Goal: Task Accomplishment & Management: Manage account settings

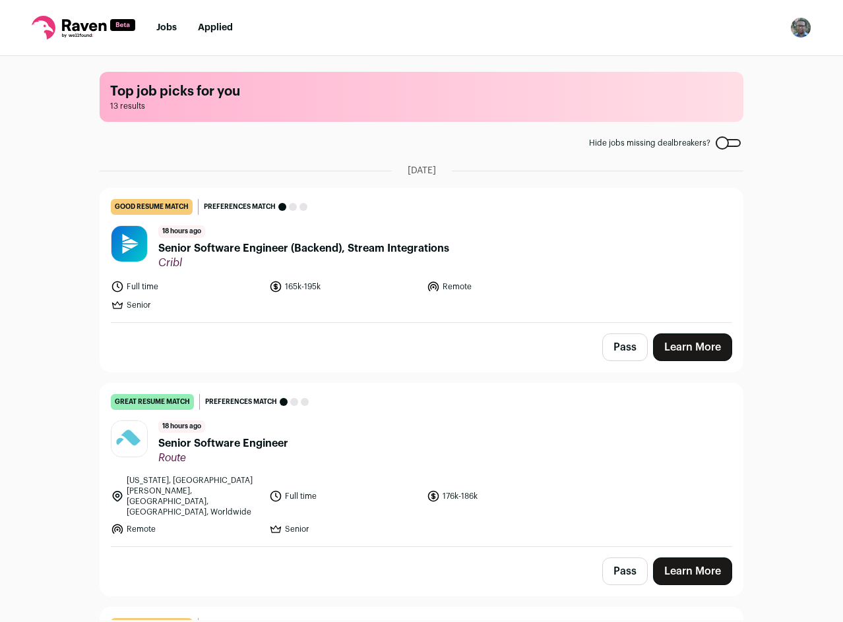
click at [787, 138] on div "Top job picks for you 13 results Hide jobs missing dealbreakers? [DATE] good re…" at bounding box center [421, 338] width 843 height 564
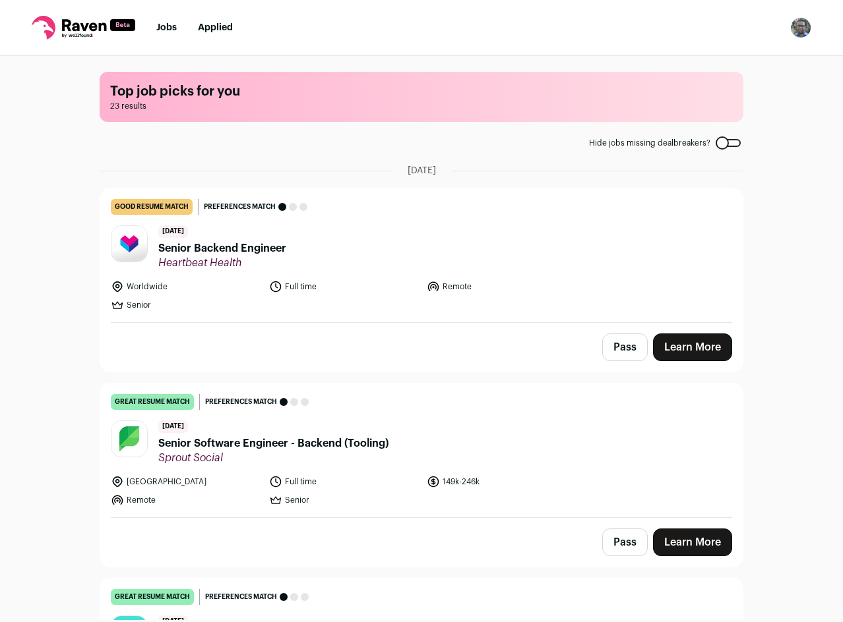
click at [615, 347] on button "Pass" at bounding box center [624, 348] width 45 height 28
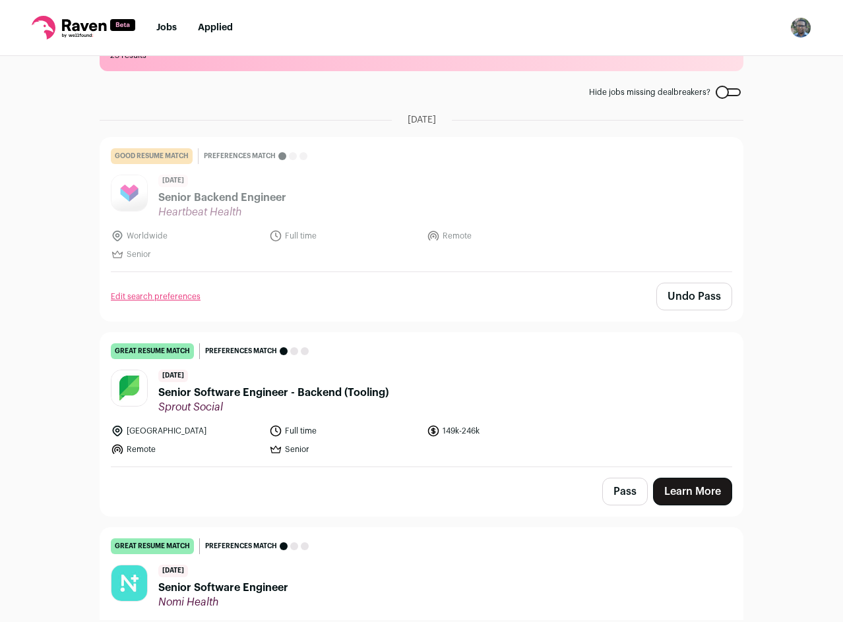
scroll to position [66, 0]
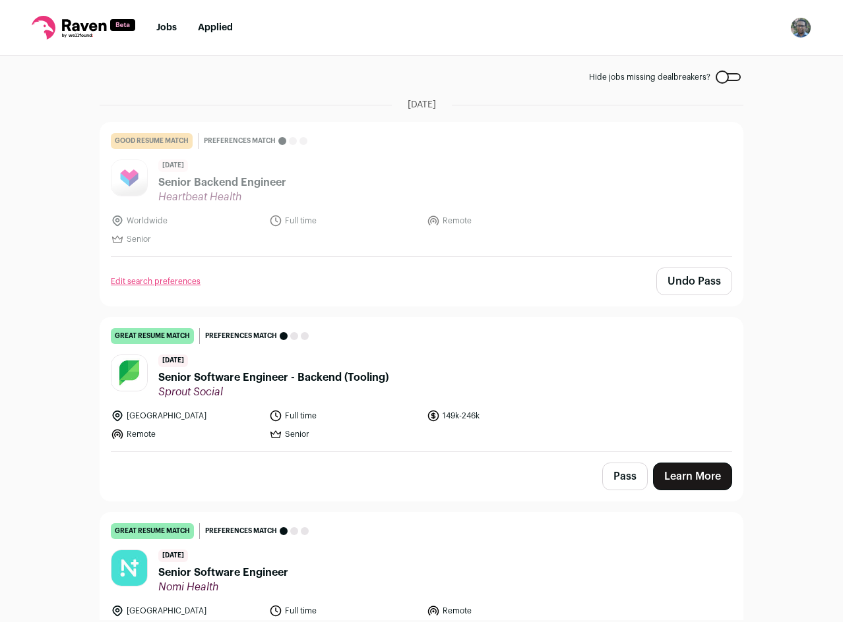
click at [618, 474] on button "Pass" at bounding box center [624, 477] width 45 height 28
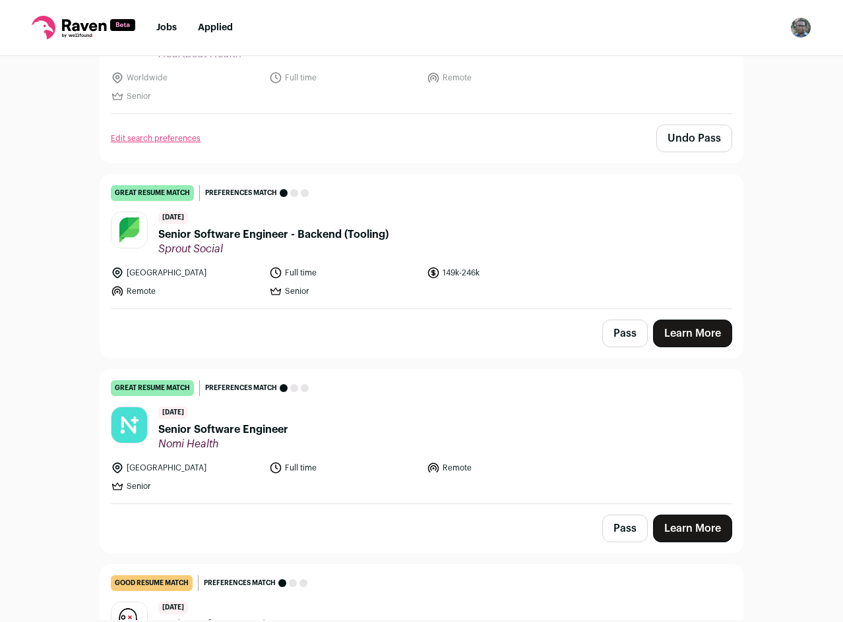
scroll to position [264, 0]
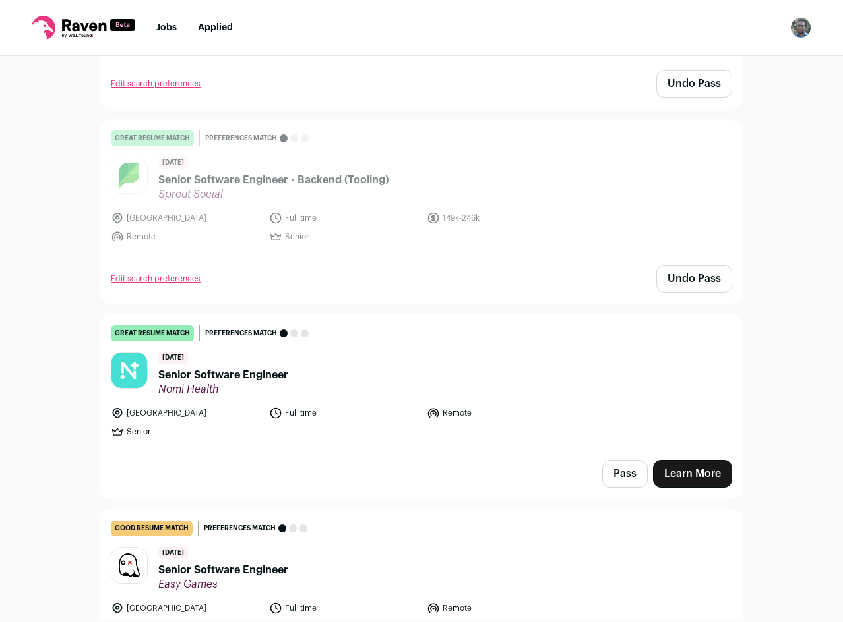
click at [628, 487] on button "Pass" at bounding box center [624, 474] width 45 height 28
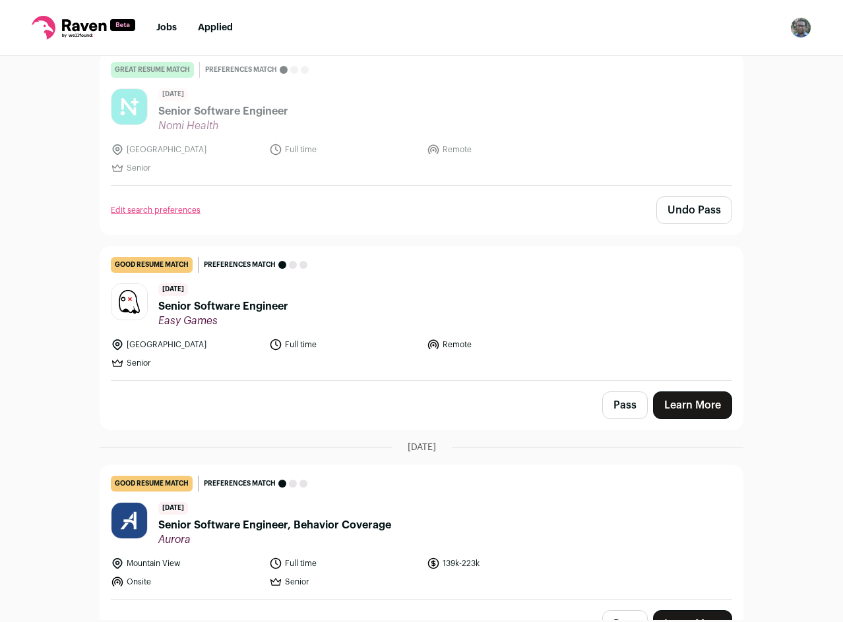
scroll to position [659, 0]
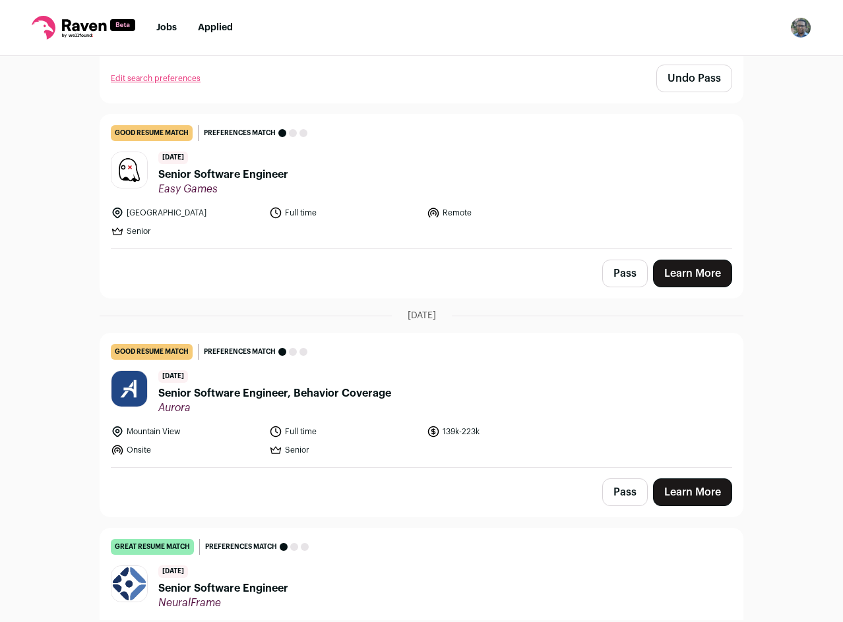
click at [620, 271] on button "Pass" at bounding box center [624, 274] width 45 height 28
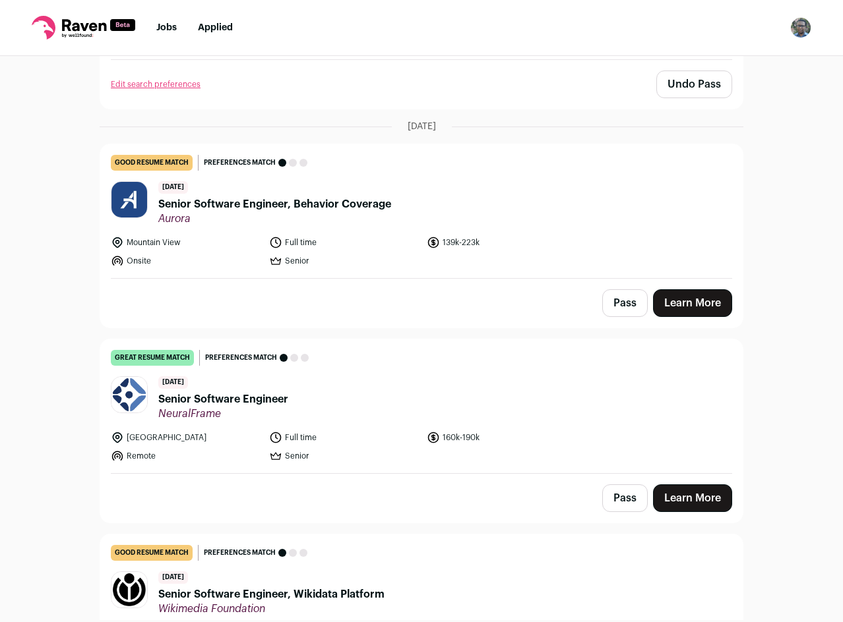
scroll to position [857, 0]
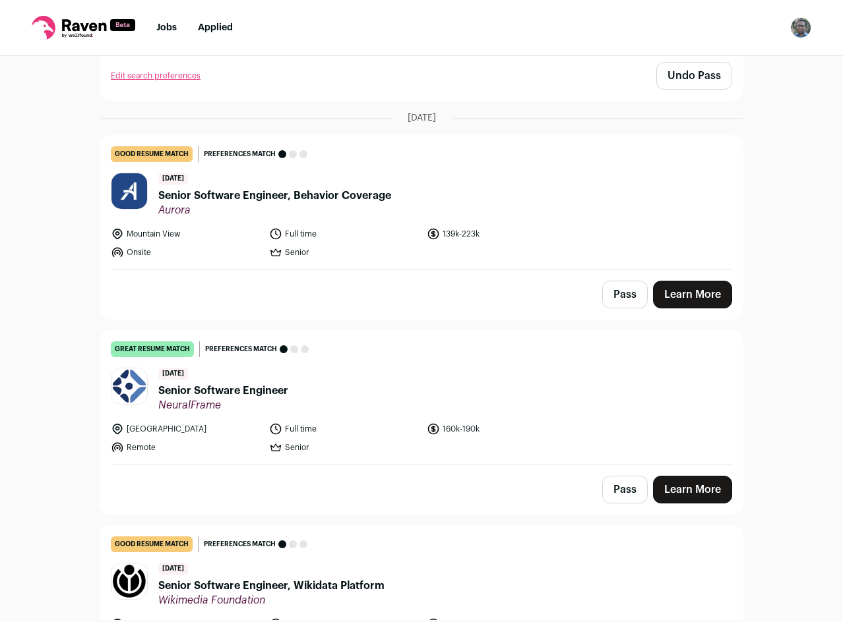
click at [614, 293] on button "Pass" at bounding box center [624, 295] width 45 height 28
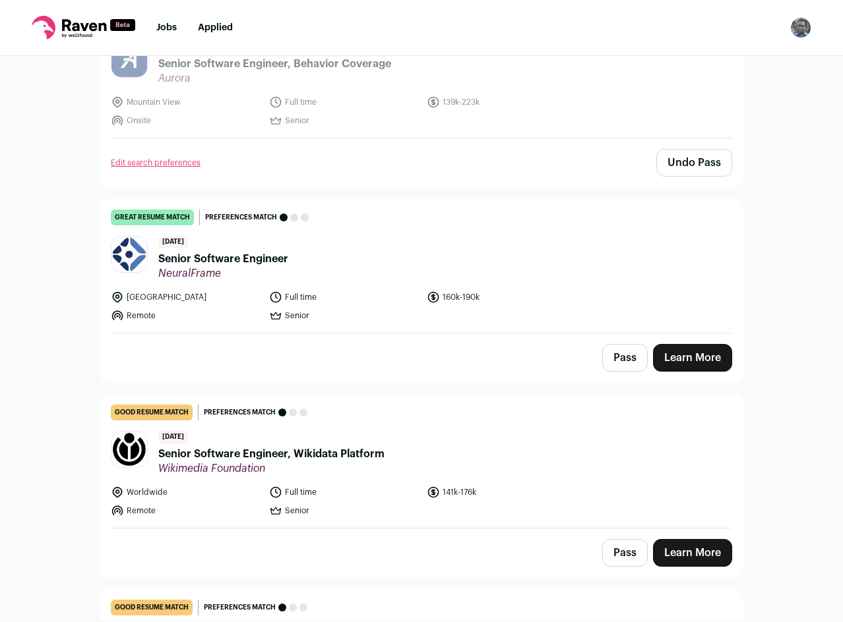
scroll to position [1121, 0]
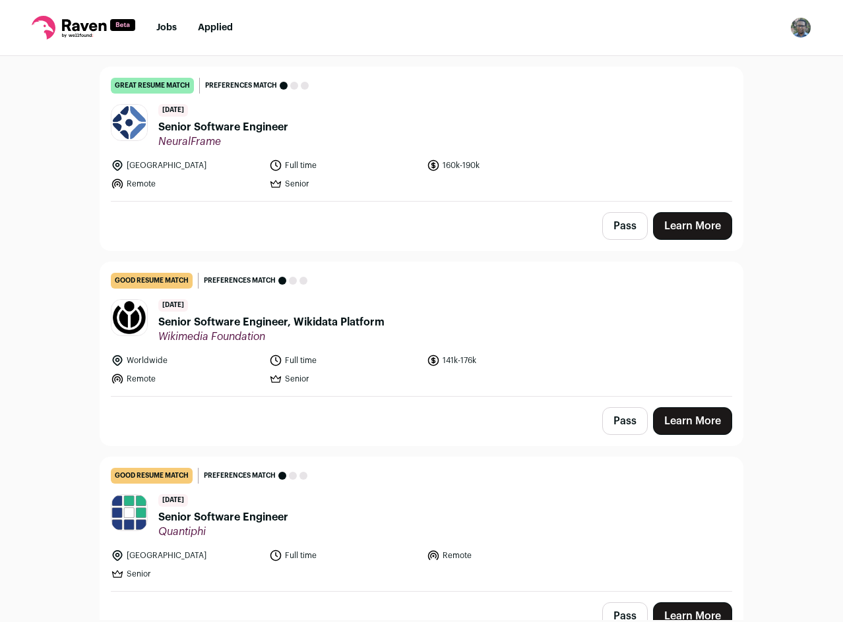
click at [625, 220] on button "Pass" at bounding box center [624, 226] width 45 height 28
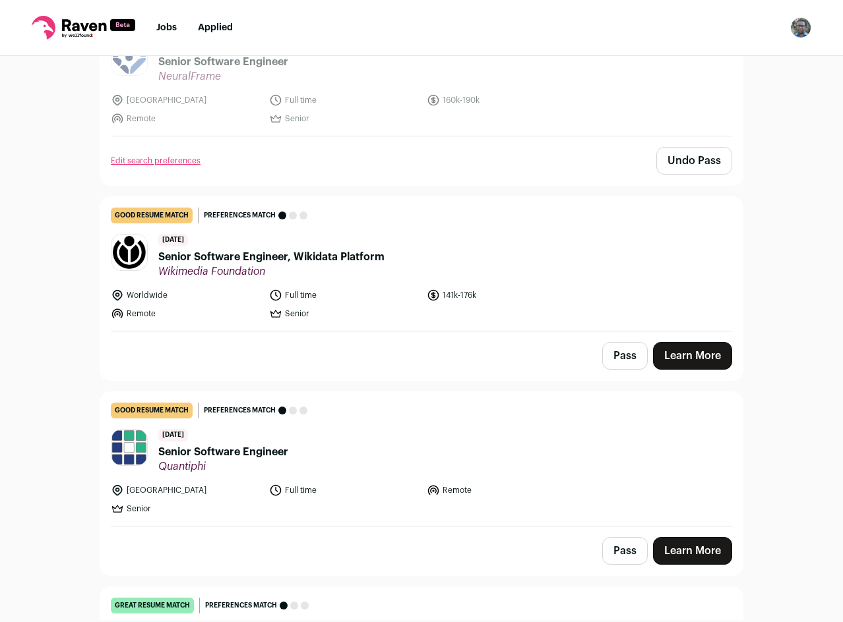
scroll to position [1187, 0]
click at [612, 362] on button "Pass" at bounding box center [624, 356] width 45 height 28
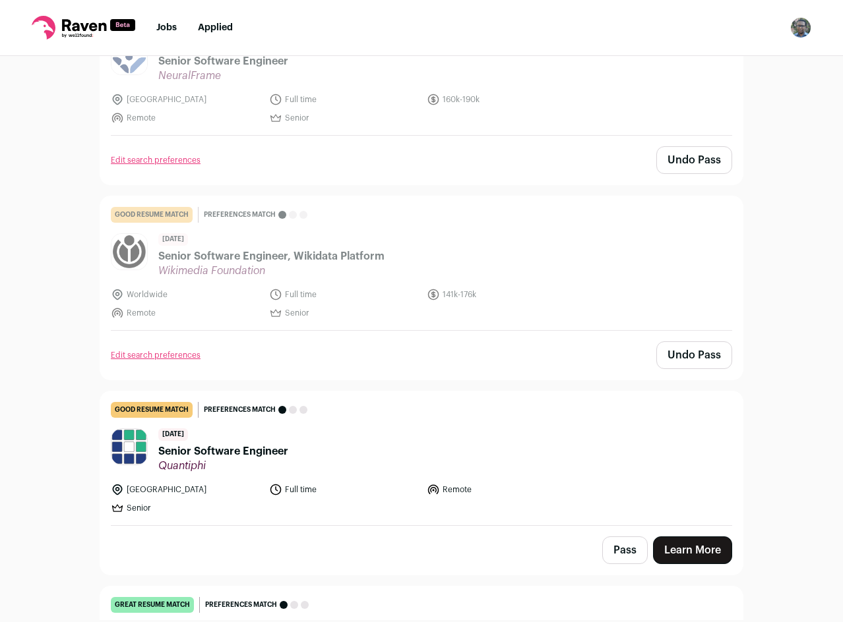
scroll to position [1385, 0]
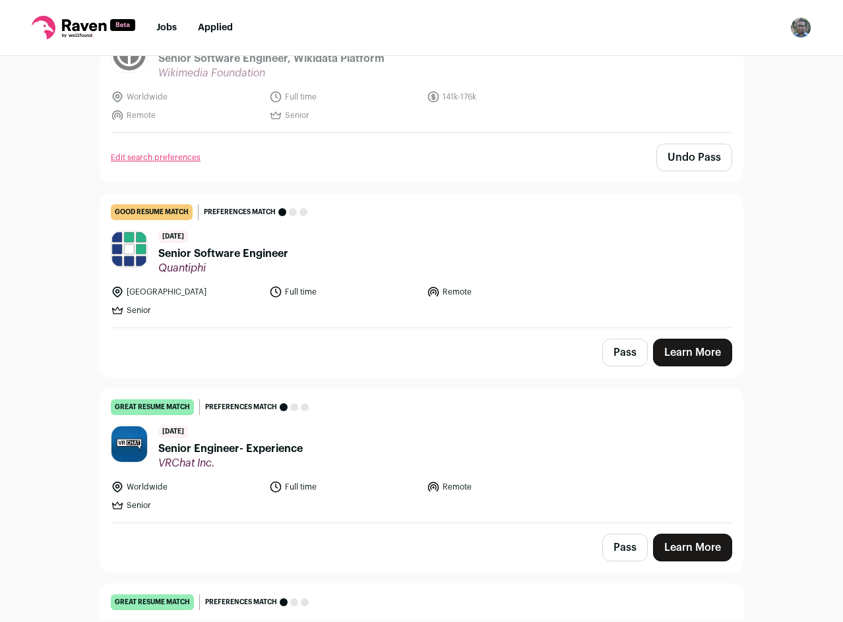
click at [584, 315] on div "United States Full time Remote Senior" at bounding box center [421, 301] width 621 height 32
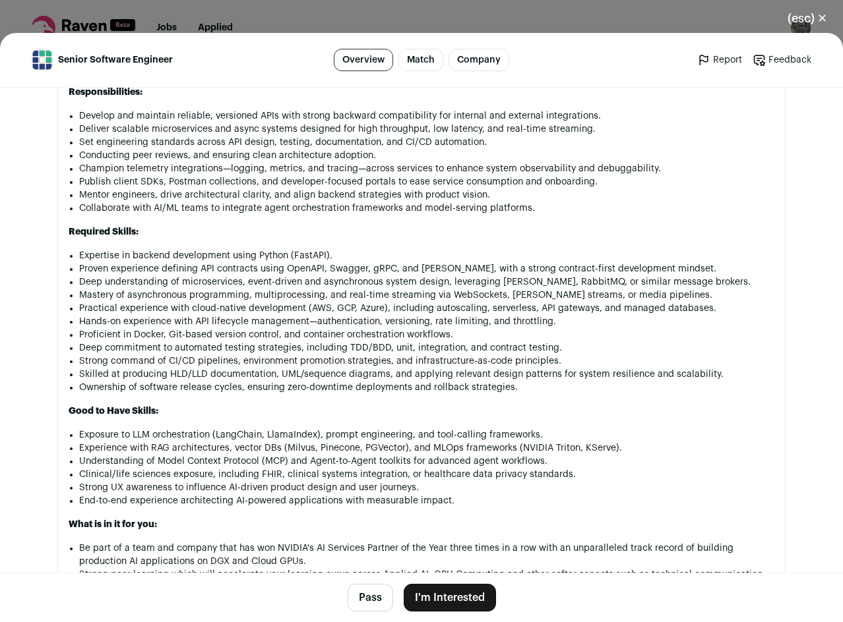
scroll to position [725, 0]
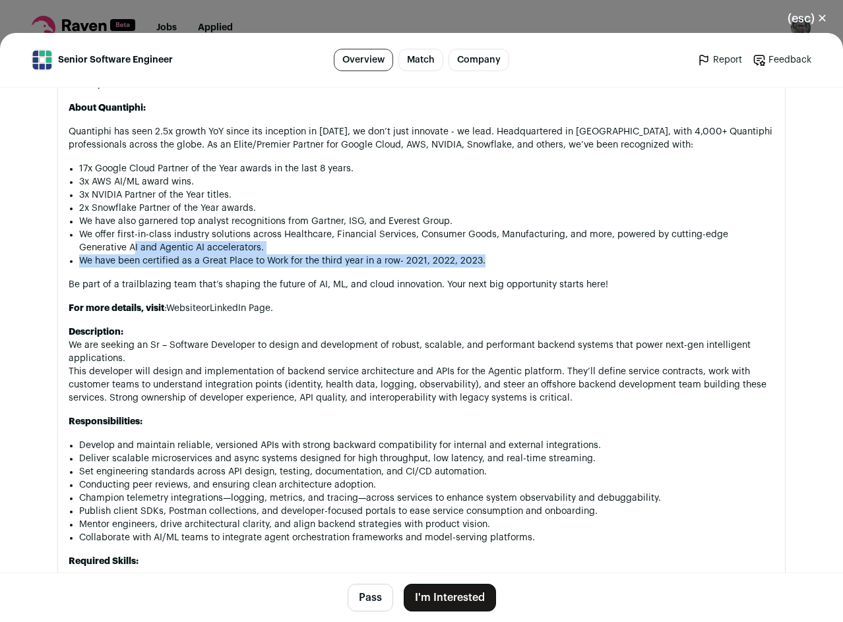
drag, startPoint x: 80, startPoint y: 249, endPoint x: 533, endPoint y: 268, distance: 453.4
click at [533, 268] on div "While technology is the heart of our business, a global and diverse culture is …" at bounding box center [421, 508] width 705 height 960
click at [533, 269] on div "While technology is the heart of our business, a global and diverse culture is …" at bounding box center [421, 508] width 705 height 960
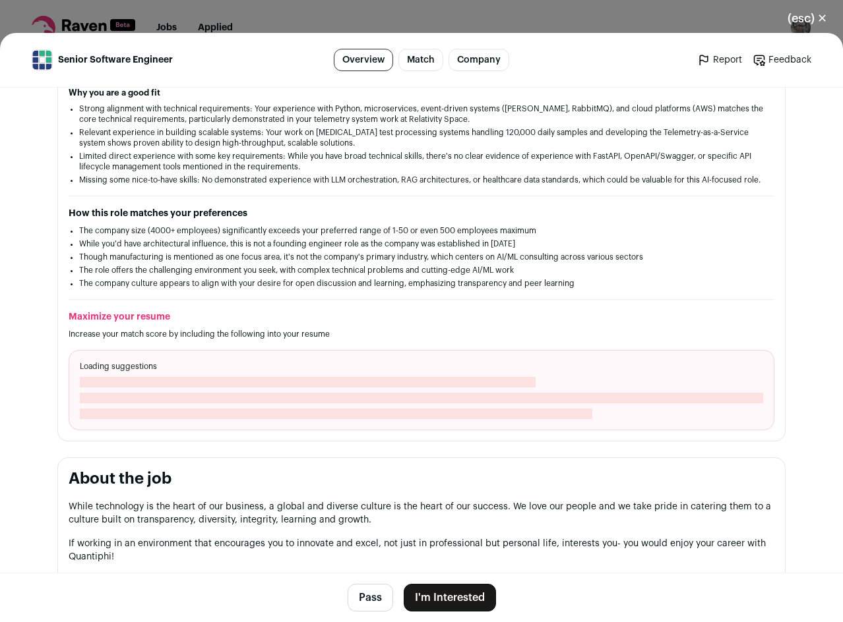
scroll to position [0, 0]
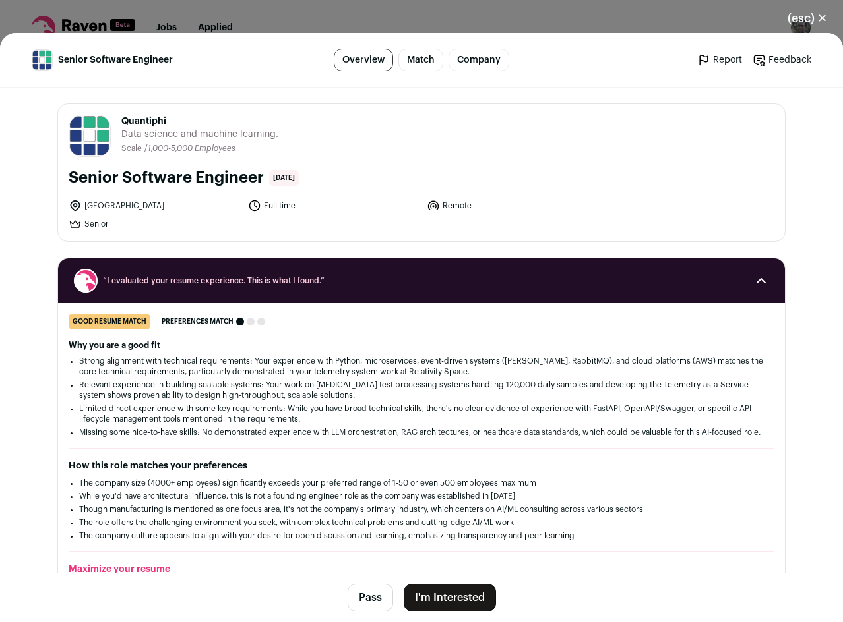
drag, startPoint x: 535, startPoint y: 264, endPoint x: 537, endPoint y: 177, distance: 87.7
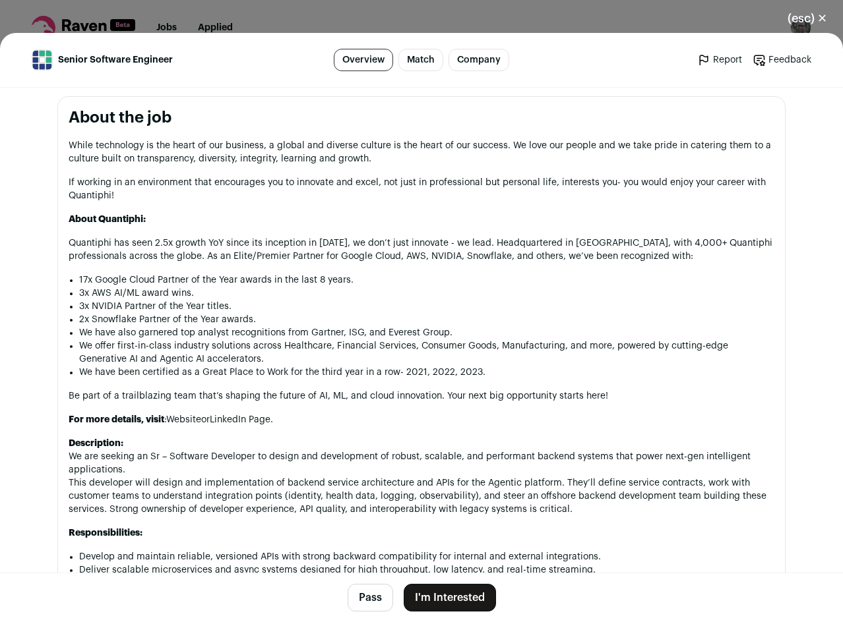
scroll to position [1561, 0]
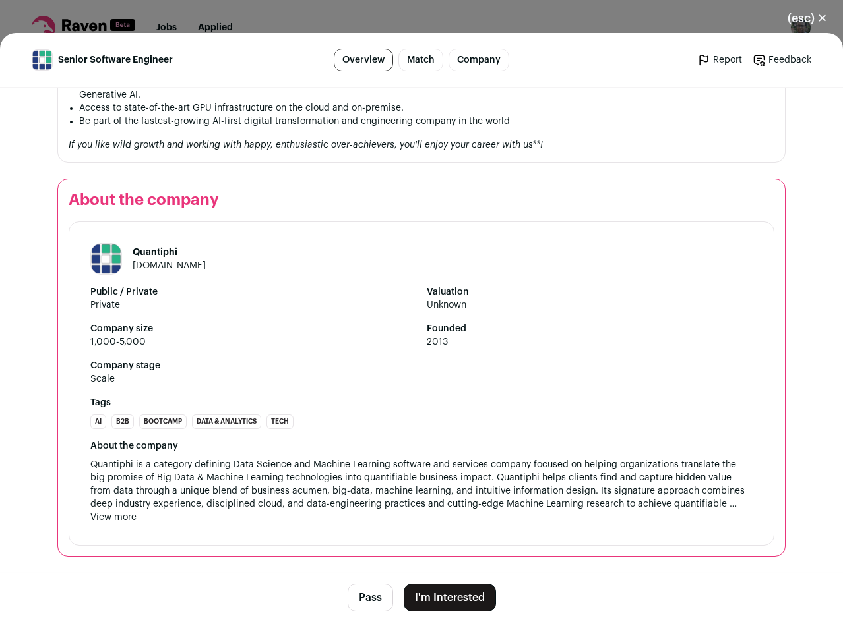
drag, startPoint x: 508, startPoint y: 136, endPoint x: 554, endPoint y: 469, distance: 336.1
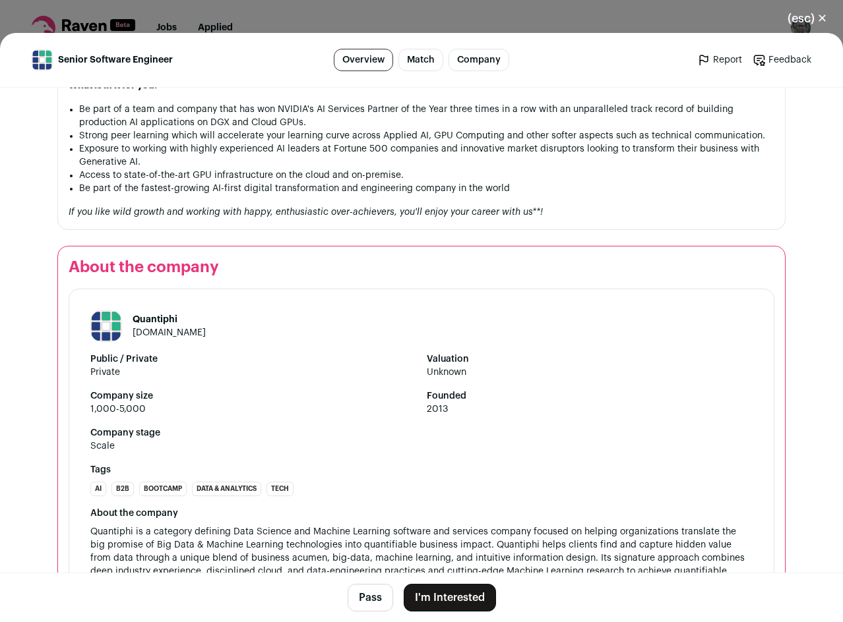
scroll to position [1629, 0]
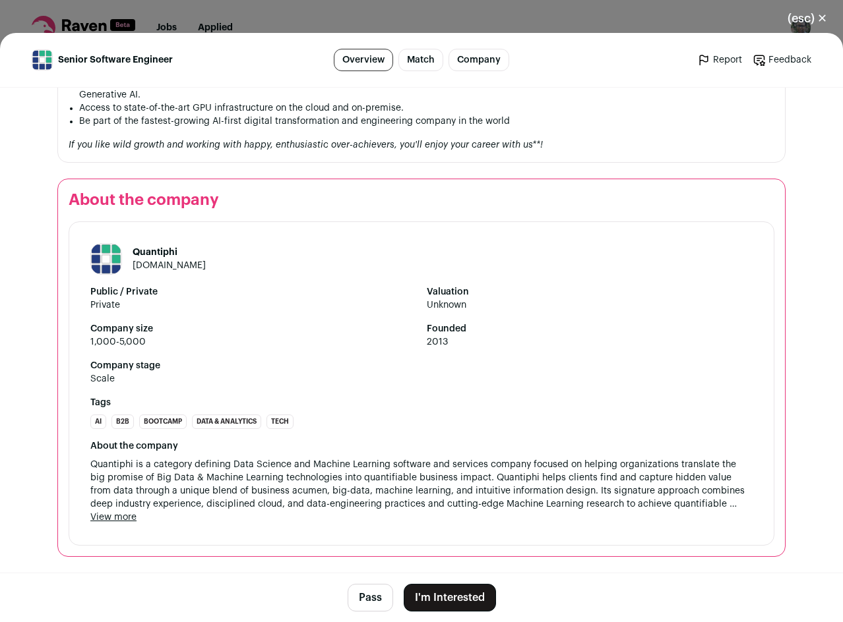
click at [825, 17] on button "(esc) ✕" at bounding box center [806, 18] width 71 height 29
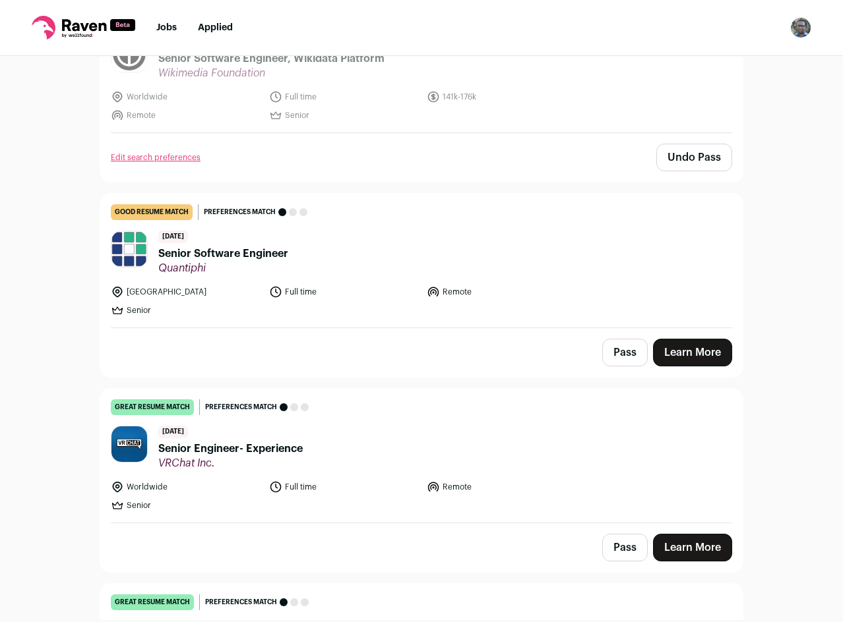
click at [640, 361] on button "Pass" at bounding box center [624, 353] width 45 height 28
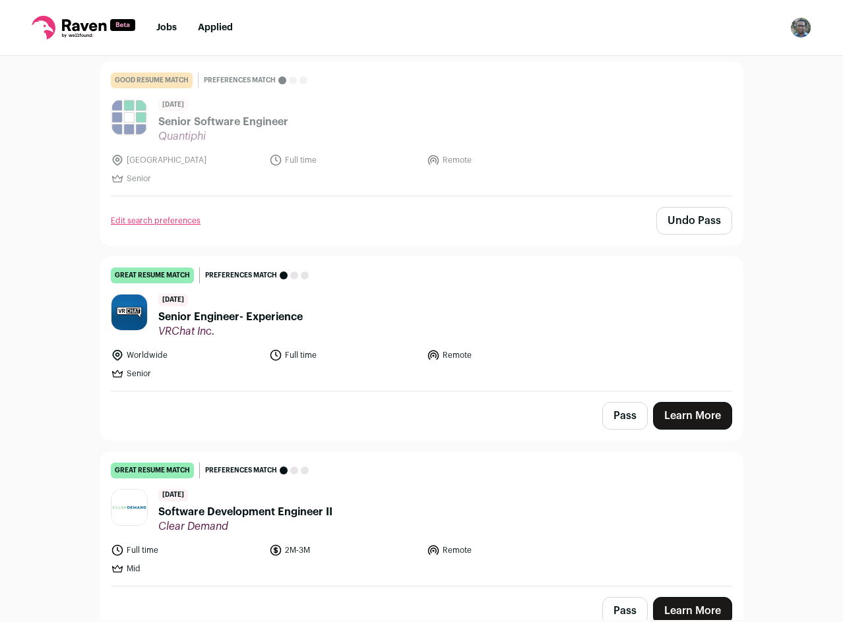
click at [618, 414] on button "Pass" at bounding box center [624, 416] width 45 height 28
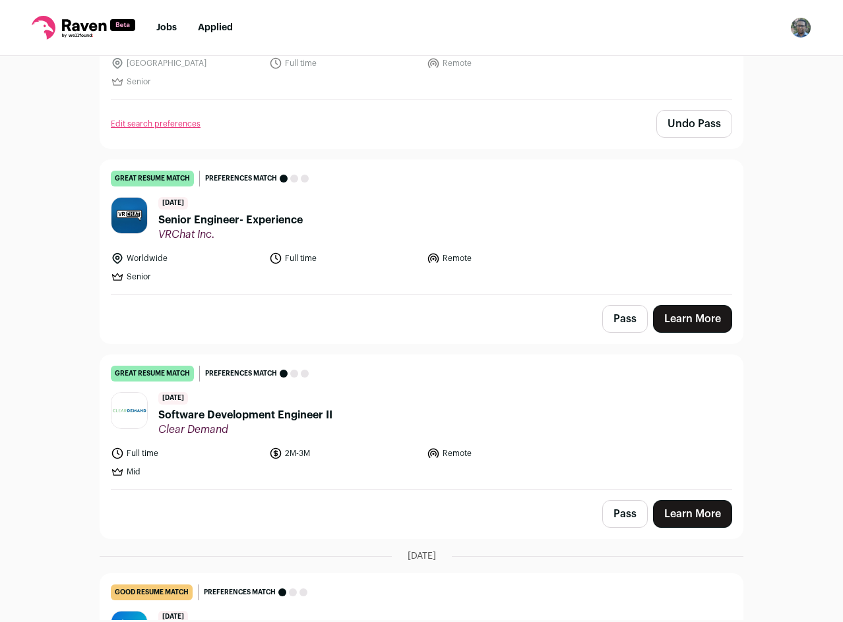
scroll to position [1714, 0]
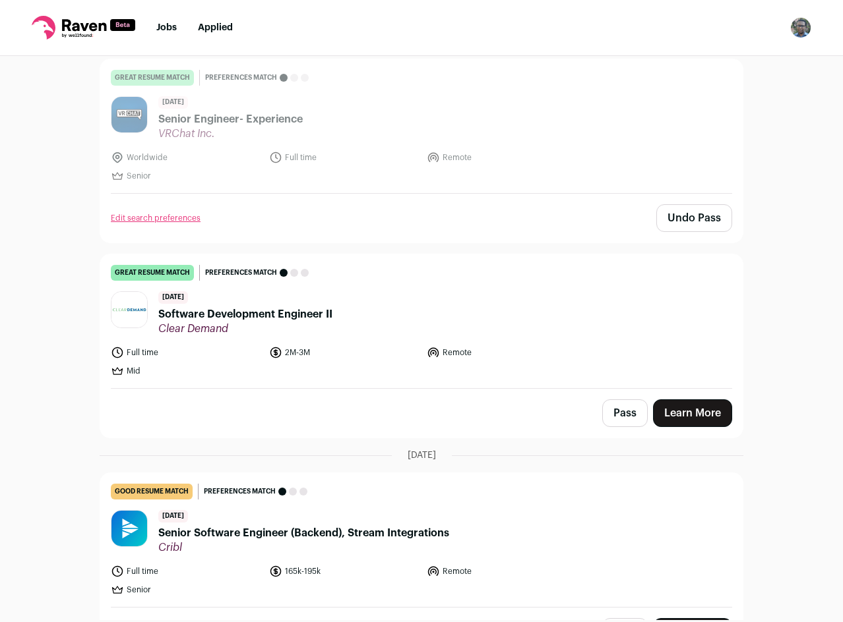
drag, startPoint x: 618, startPoint y: 421, endPoint x: 624, endPoint y: 412, distance: 10.1
click at [618, 420] on button "Pass" at bounding box center [624, 414] width 45 height 28
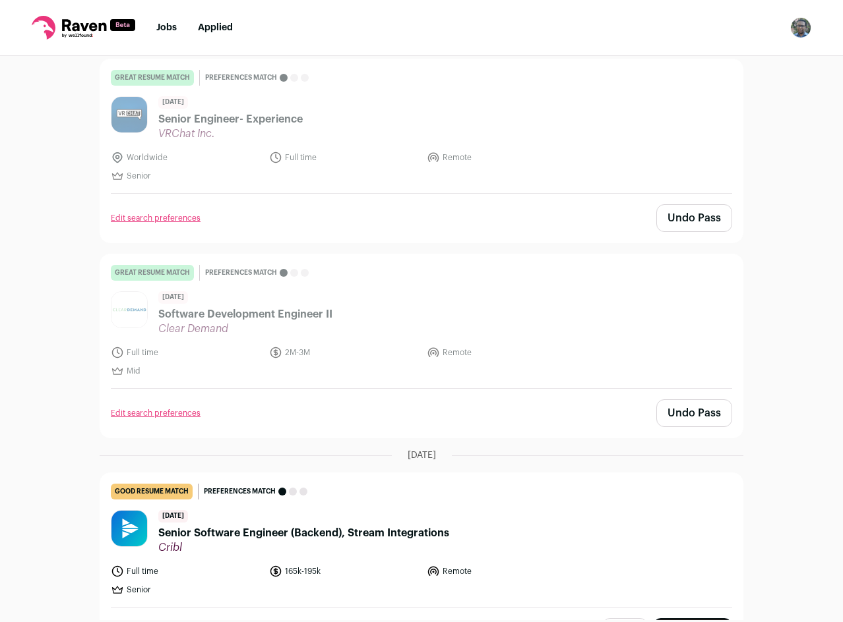
scroll to position [2044, 0]
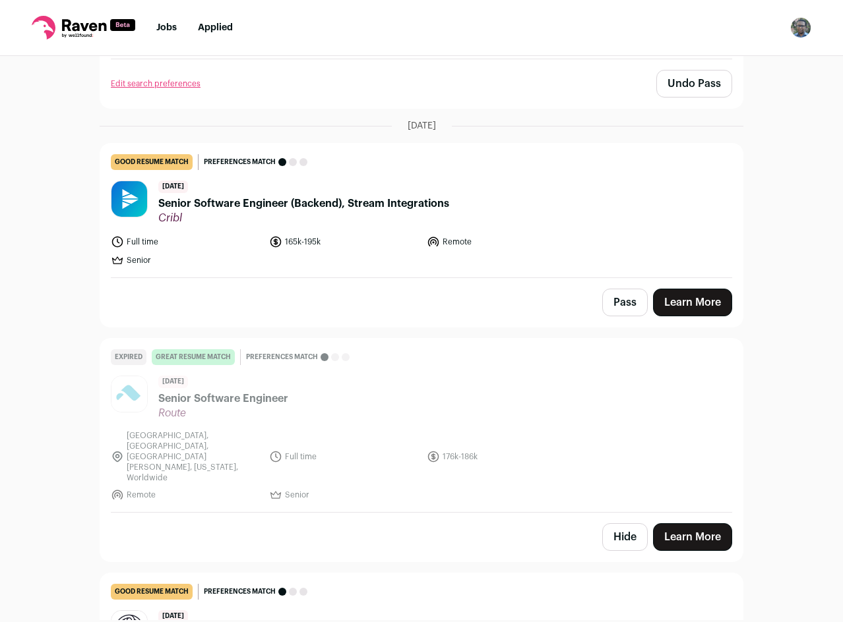
click at [623, 307] on button "Pass" at bounding box center [624, 303] width 45 height 28
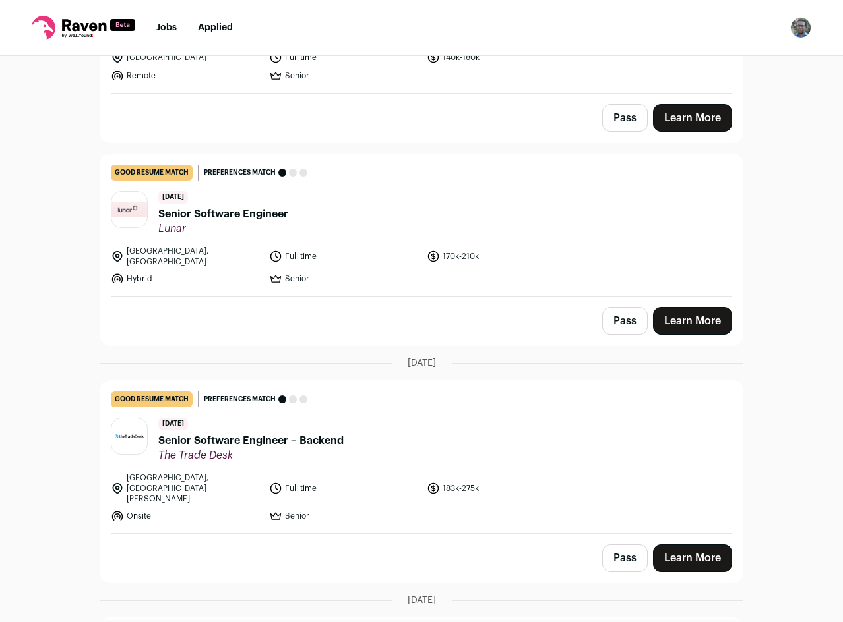
scroll to position [3099, 0]
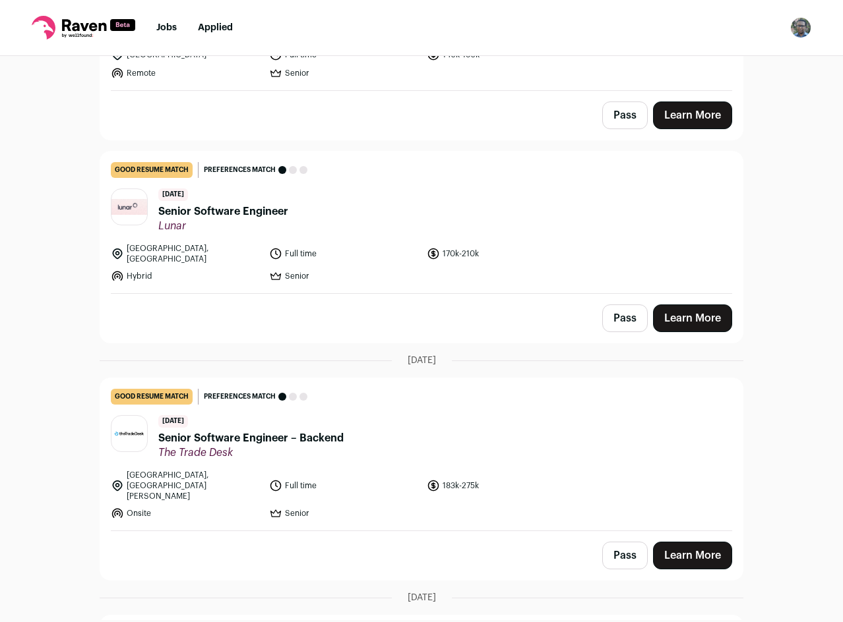
click at [470, 189] on header "4 days ago Senior Software Engineer Lunar" at bounding box center [421, 211] width 621 height 44
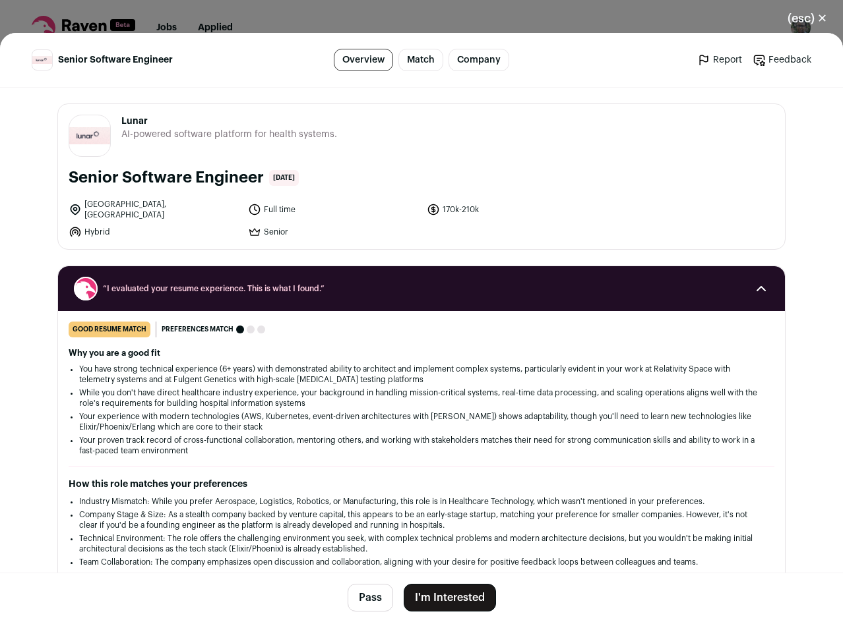
click at [806, 22] on button "(esc) ✕" at bounding box center [806, 18] width 71 height 29
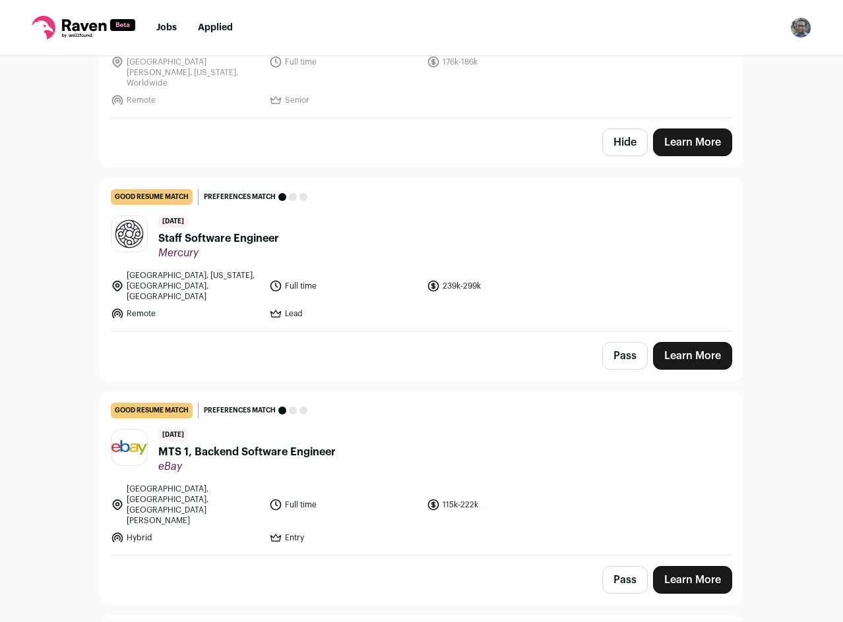
scroll to position [2439, 0]
click at [574, 216] on header "4 days ago Staff Software Engineer Mercury" at bounding box center [421, 237] width 621 height 44
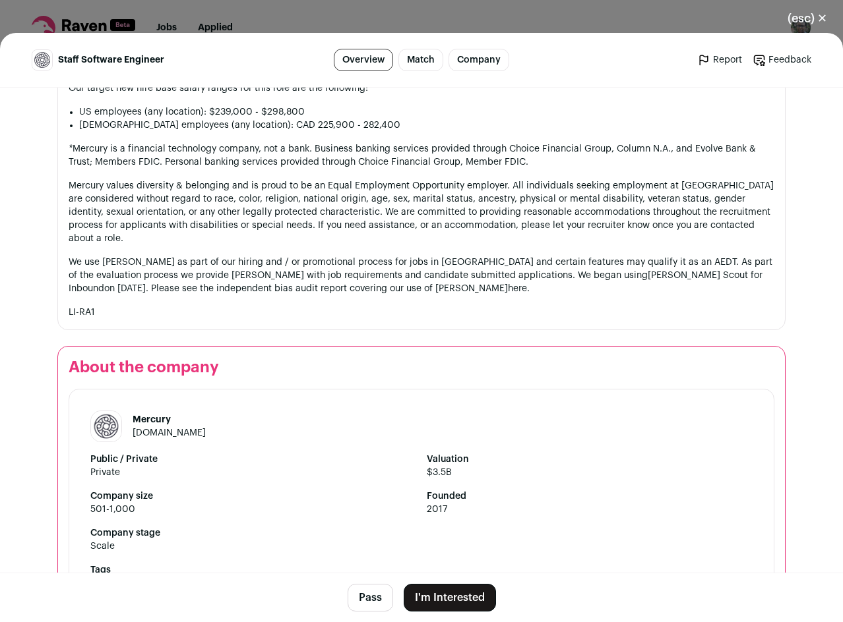
scroll to position [1305, 0]
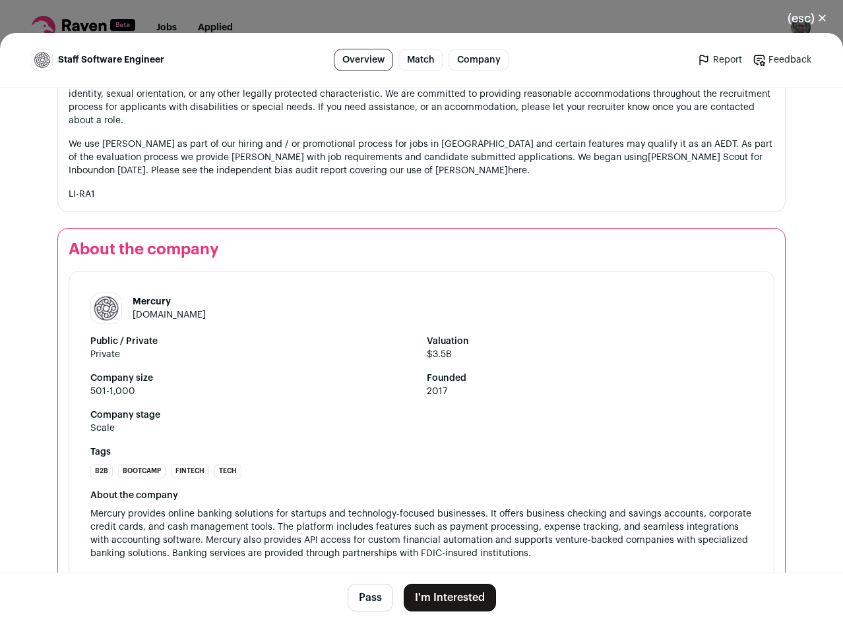
drag, startPoint x: 464, startPoint y: 401, endPoint x: 431, endPoint y: 407, distance: 33.5
click at [431, 407] on div "Mercury mercury.com Public / Private Private Valuation $3.5B Company size 501-1…" at bounding box center [421, 426] width 705 height 311
click at [371, 600] on button "Pass" at bounding box center [369, 598] width 45 height 28
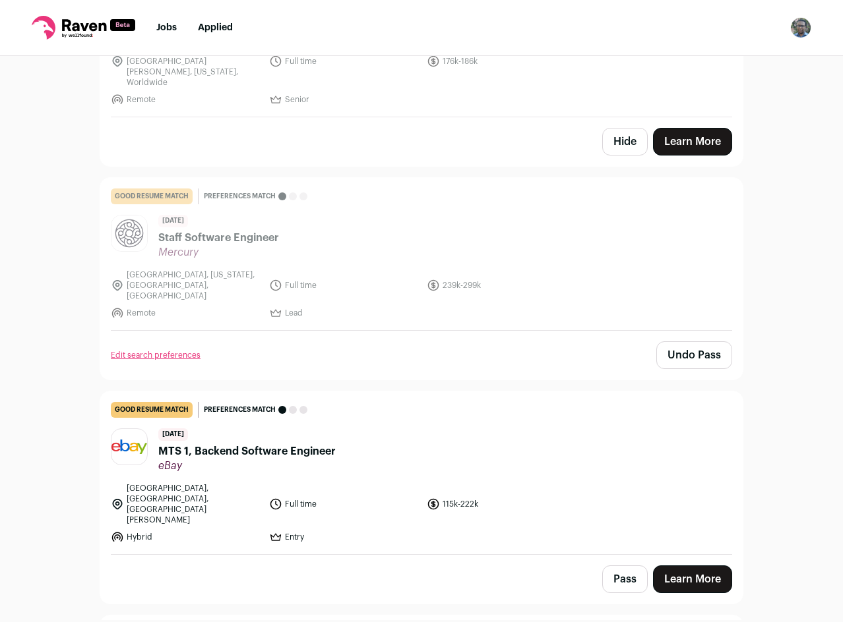
scroll to position [2637, 0]
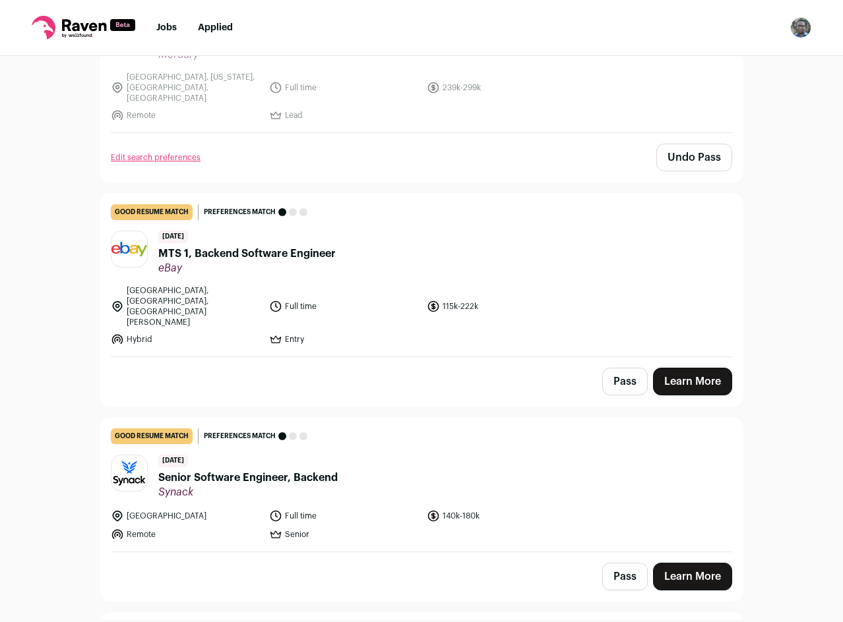
click at [621, 368] on button "Pass" at bounding box center [624, 382] width 45 height 28
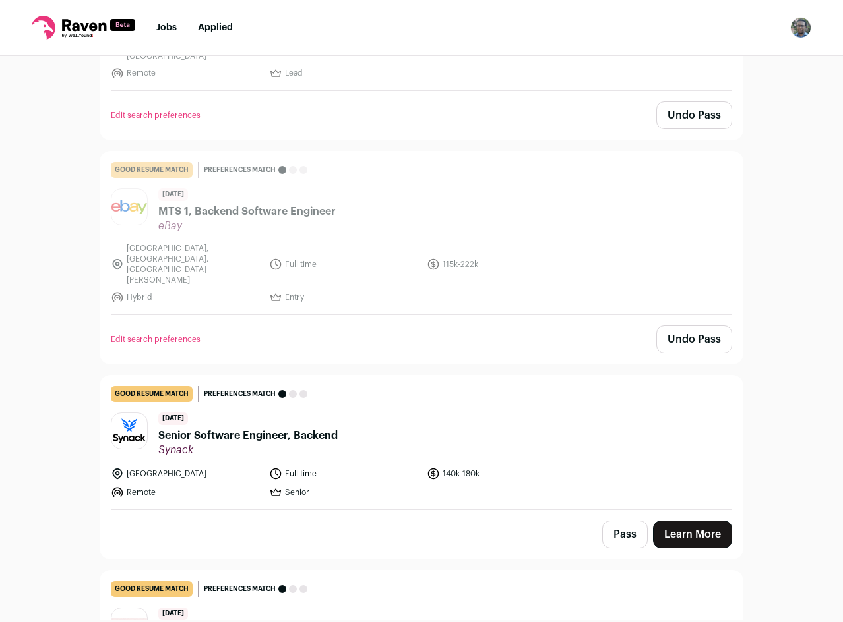
scroll to position [2703, 0]
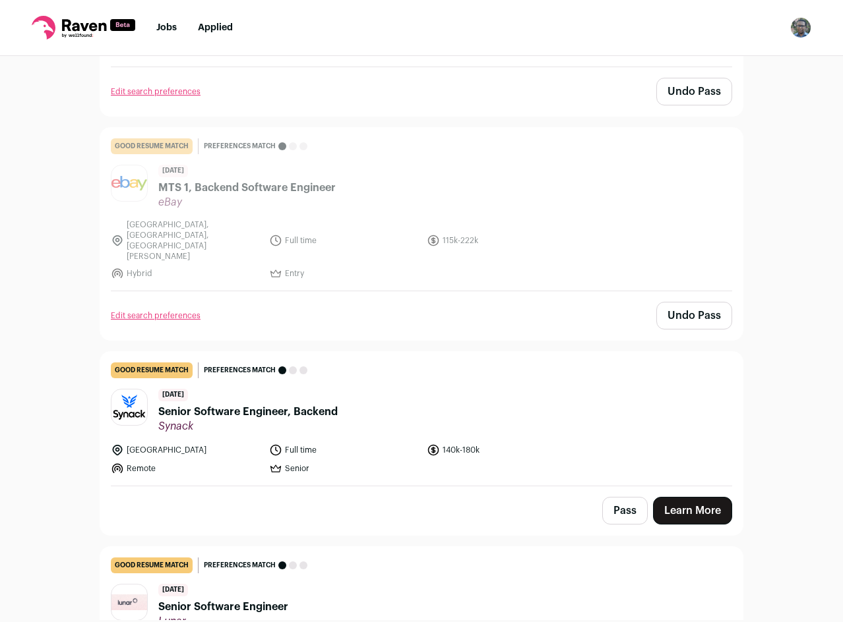
click at [543, 352] on link "good resume match You meet the must-have requirements but are missing some nice…" at bounding box center [421, 419] width 642 height 134
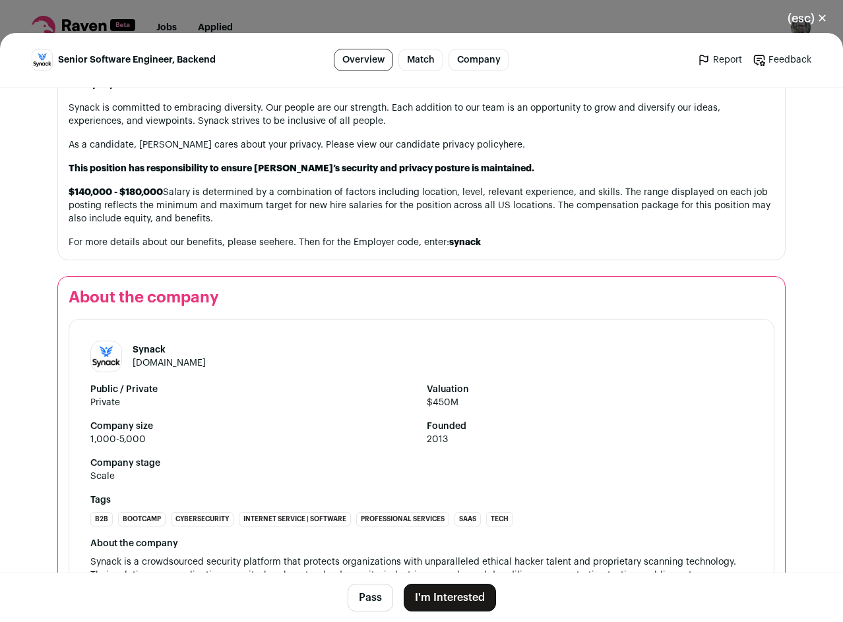
scroll to position [1364, 0]
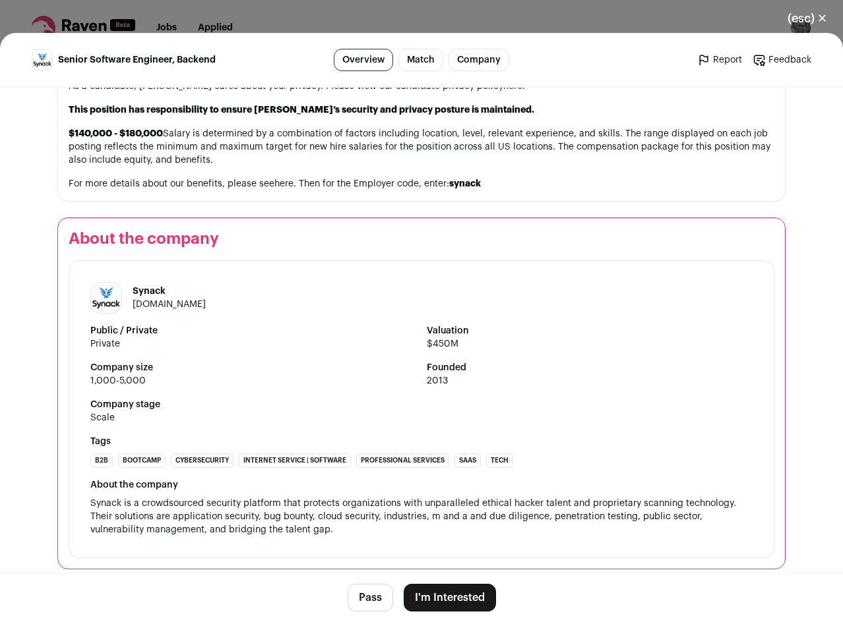
click at [369, 603] on button "Pass" at bounding box center [369, 598] width 45 height 28
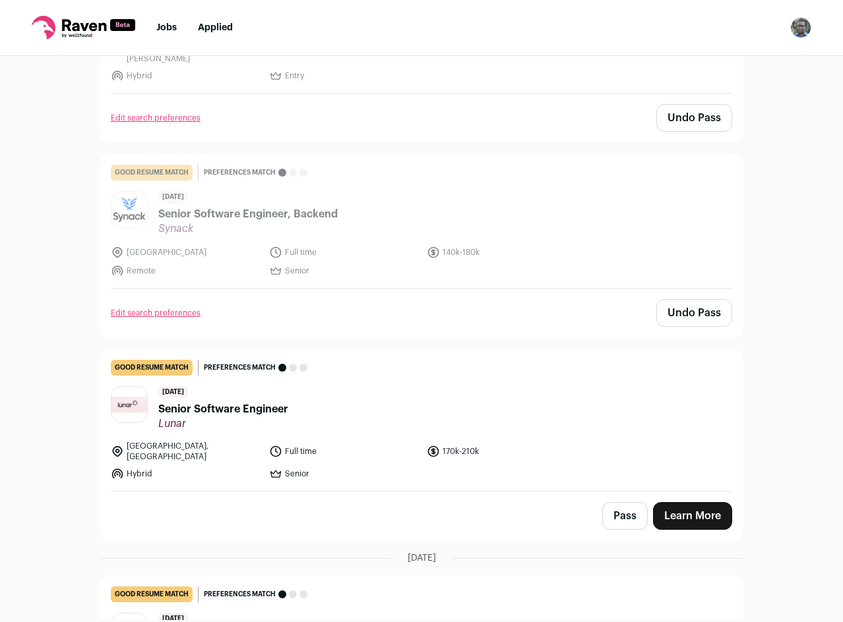
scroll to position [3099, 0]
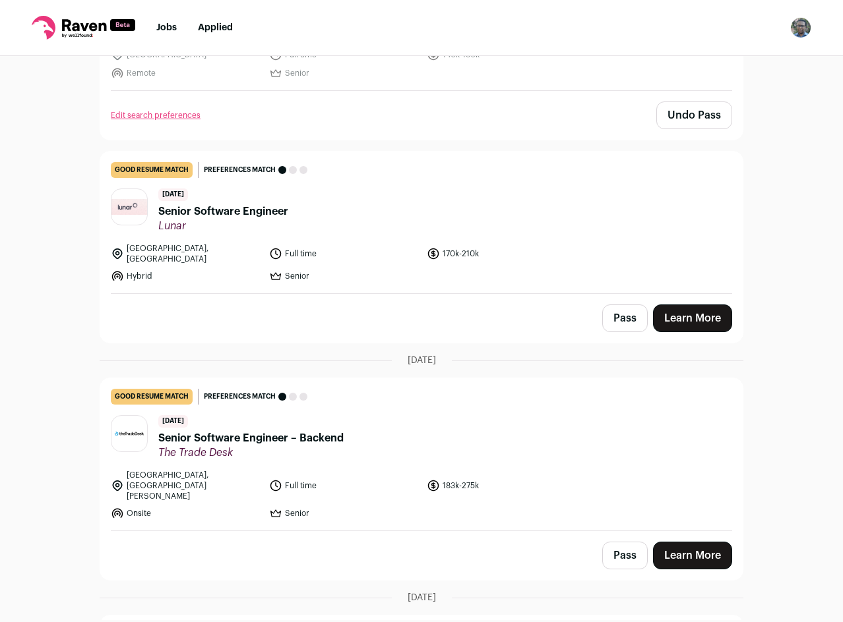
click at [586, 206] on link "good resume match You meet the must-have requirements but are missing some nice…" at bounding box center [421, 223] width 642 height 142
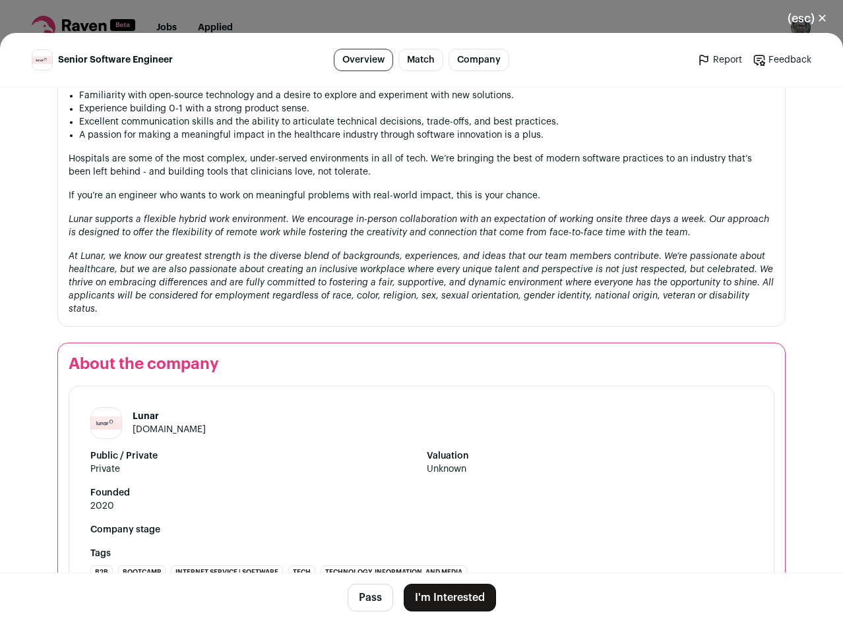
scroll to position [1311, 0]
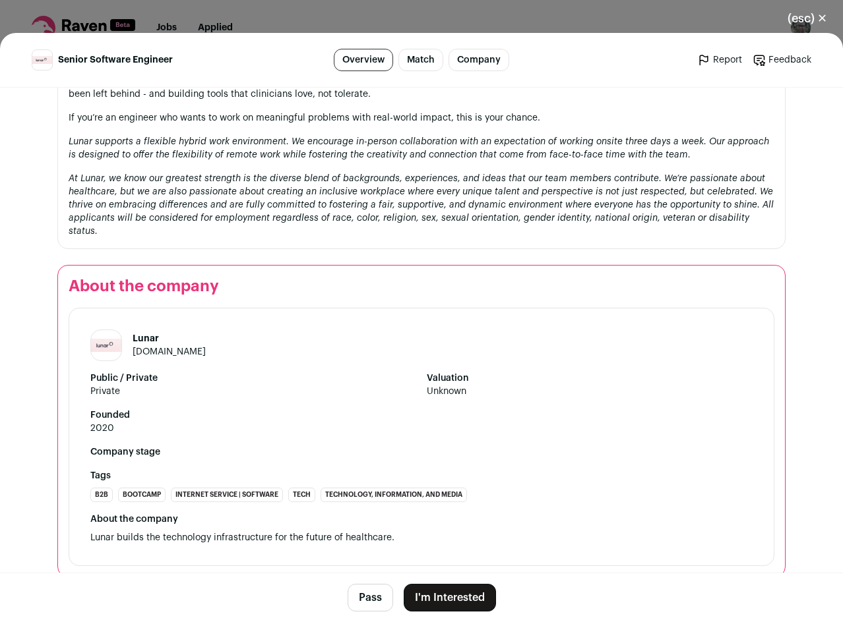
click at [378, 603] on button "Pass" at bounding box center [369, 598] width 45 height 28
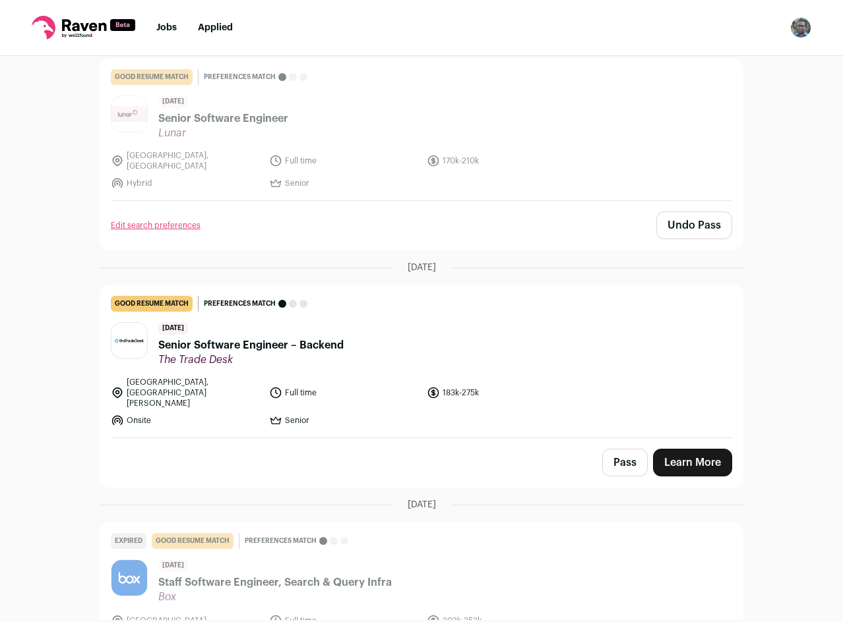
scroll to position [3297, 0]
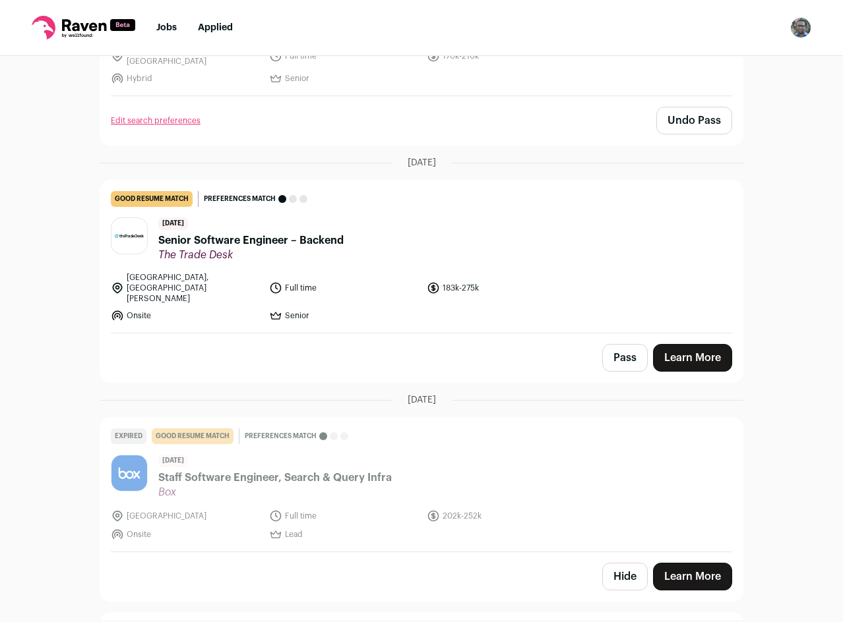
click at [591, 272] on div "Seattle, San Jose Full time 183k-275k Onsite Senior" at bounding box center [421, 297] width 621 height 50
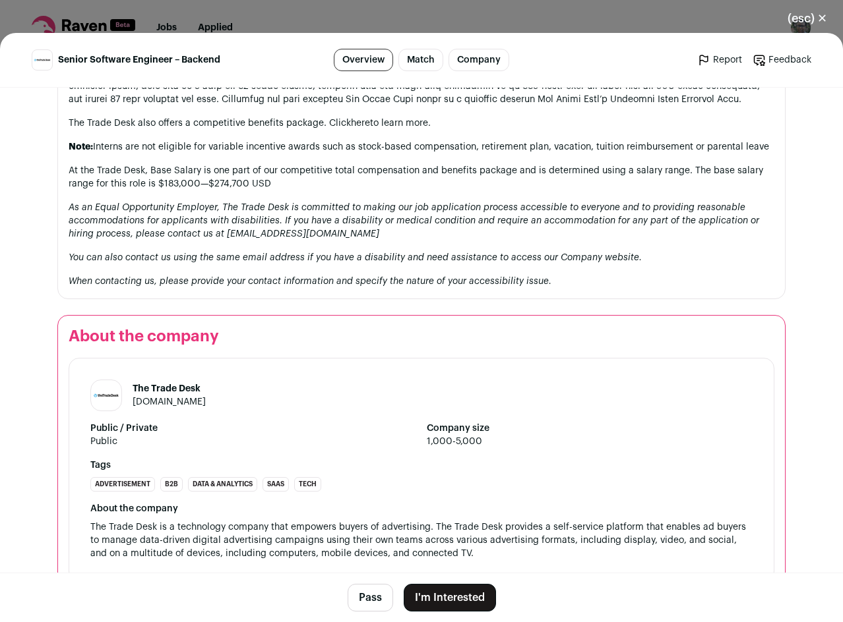
scroll to position [1574, 0]
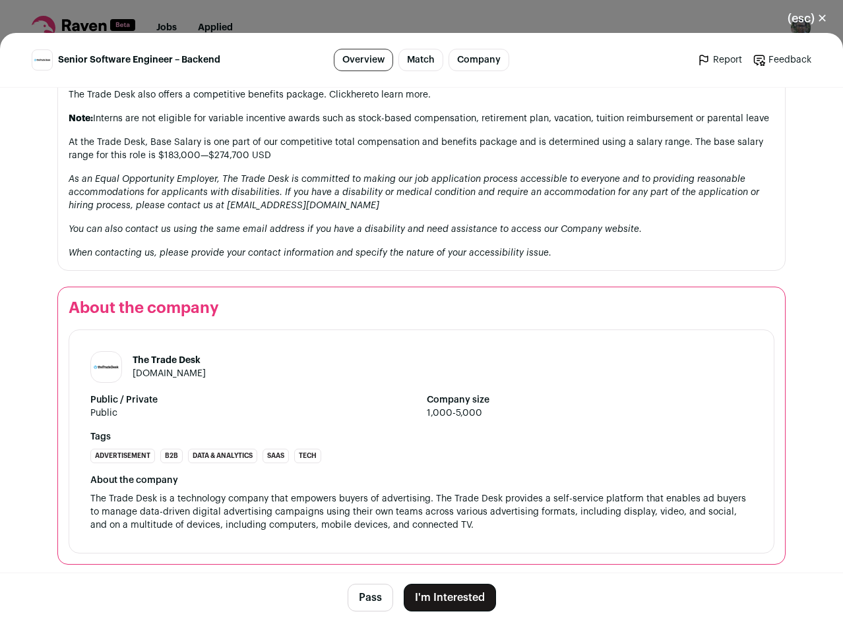
click at [381, 578] on footer "Pass I'm Interested" at bounding box center [421, 597] width 843 height 49
click at [386, 587] on form "Pass" at bounding box center [369, 598] width 45 height 28
click at [377, 593] on button "Pass" at bounding box center [369, 598] width 45 height 28
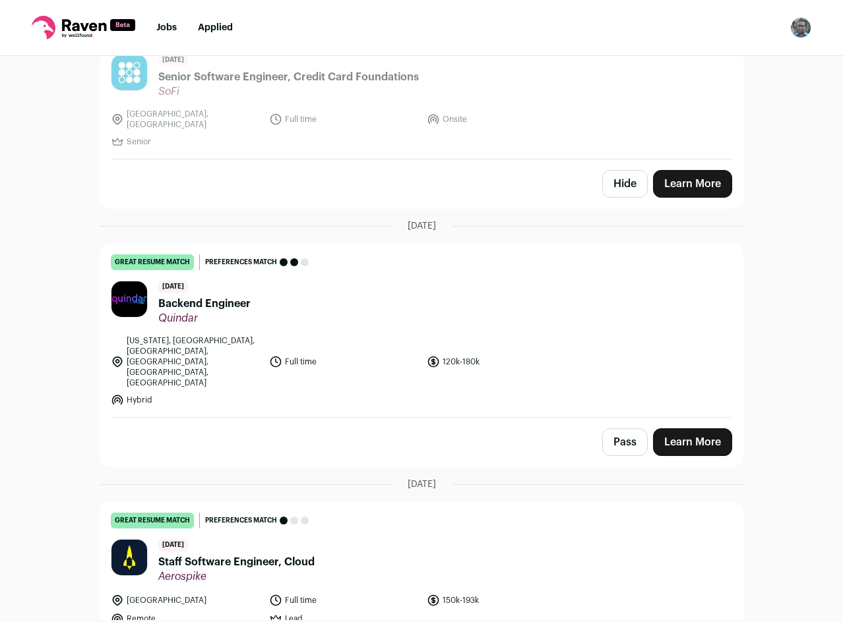
scroll to position [3956, 0]
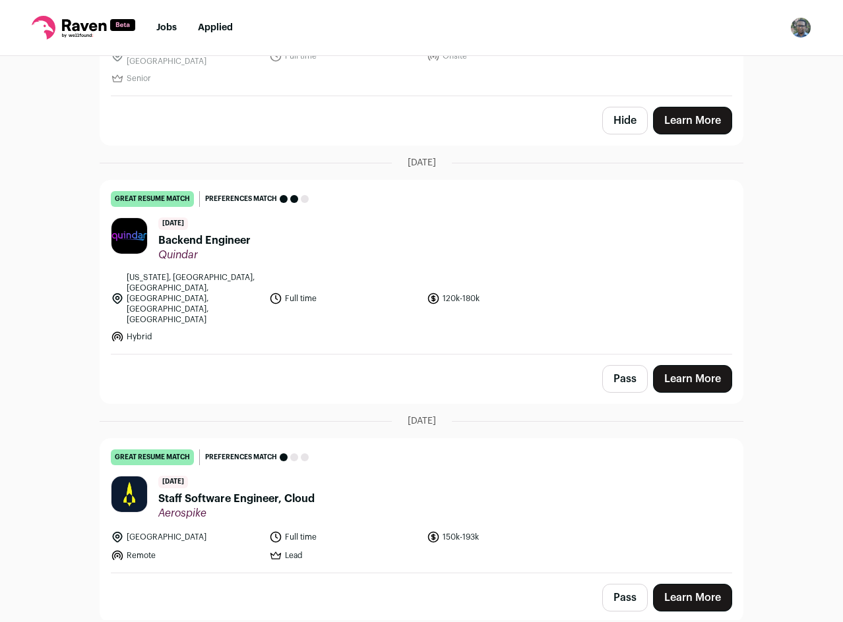
click at [548, 272] on ul "Washington, Denver, Los Angeles, Seattle, San Francisco, Irvine Full time 120k-…" at bounding box center [344, 307] width 466 height 71
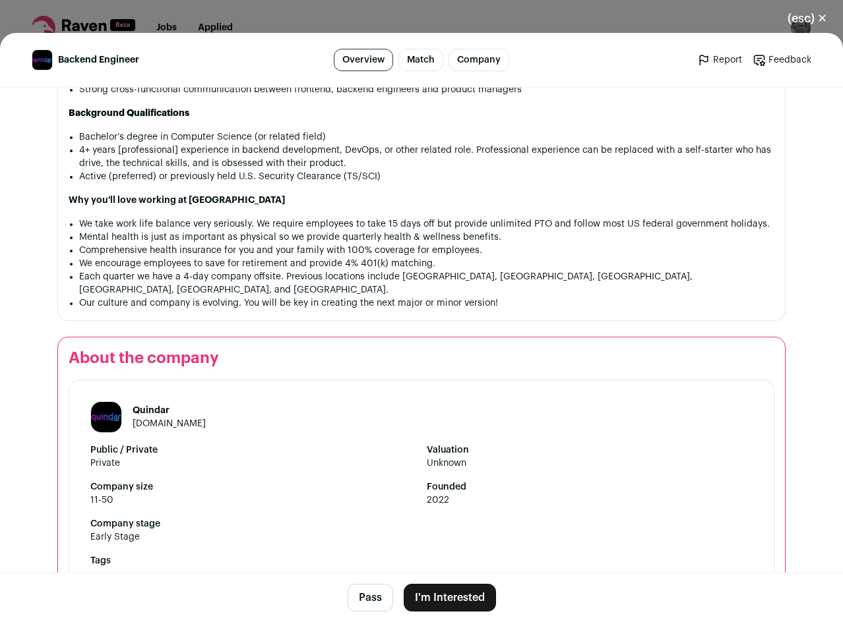
scroll to position [1249, 0]
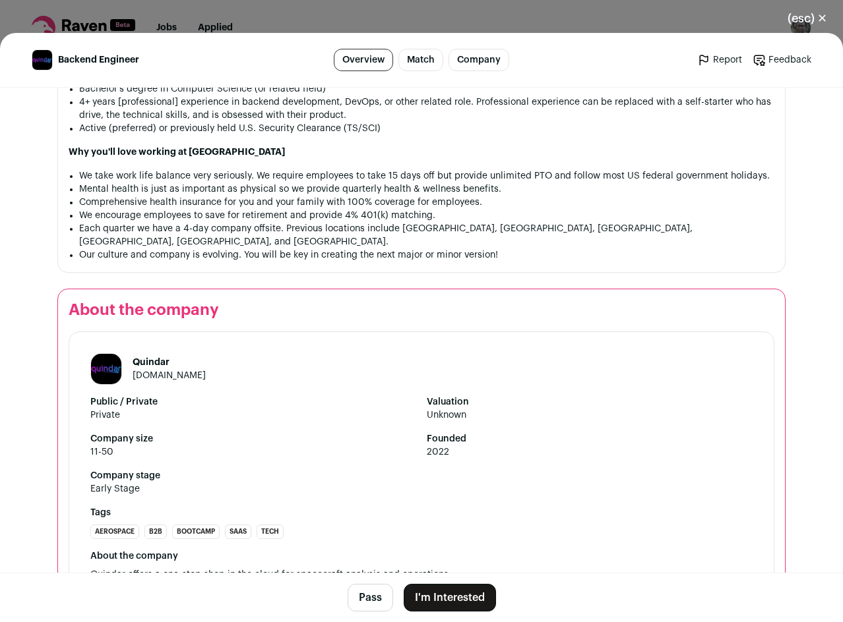
click at [369, 597] on button "Pass" at bounding box center [369, 598] width 45 height 28
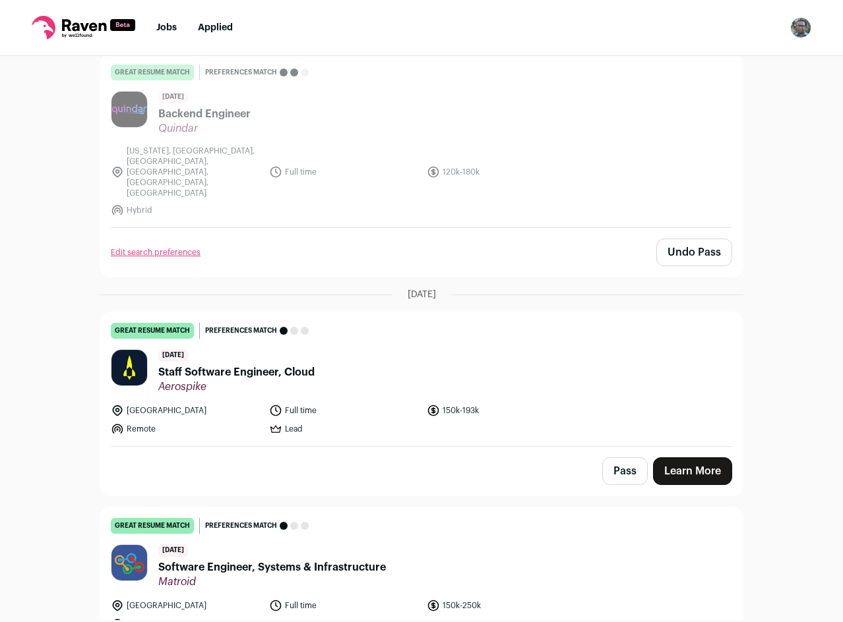
scroll to position [4088, 0]
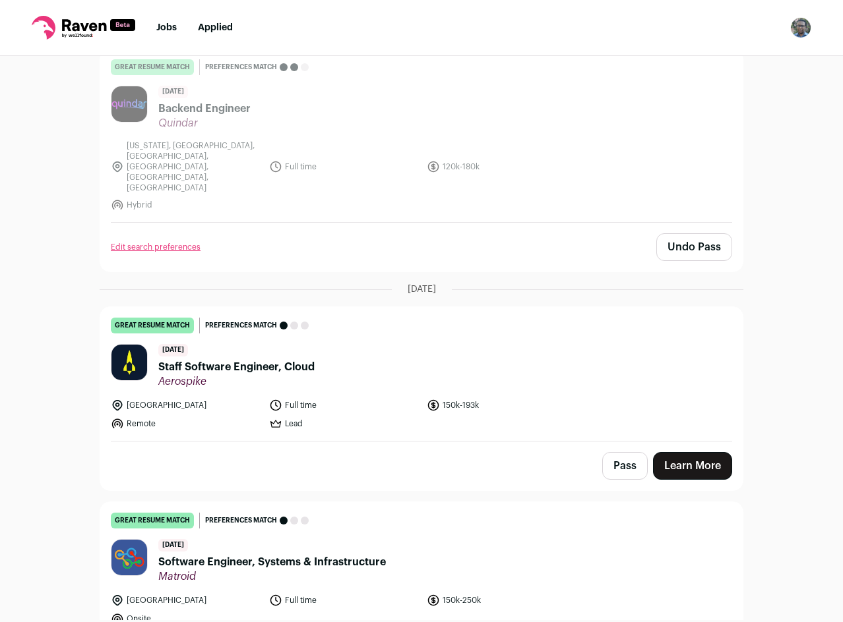
click at [558, 344] on header "16 days ago Staff Software Engineer, Cloud Aerospike" at bounding box center [421, 366] width 621 height 44
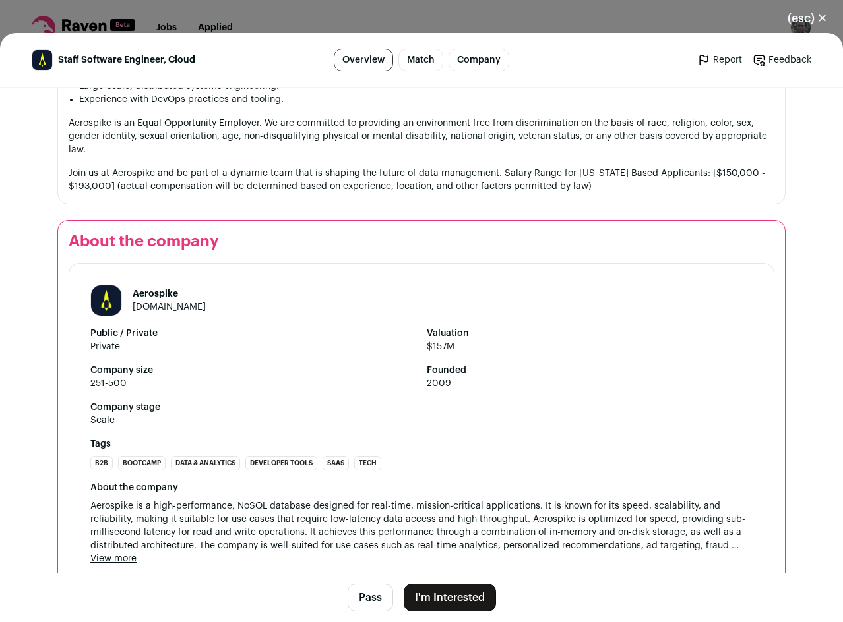
scroll to position [1513, 0]
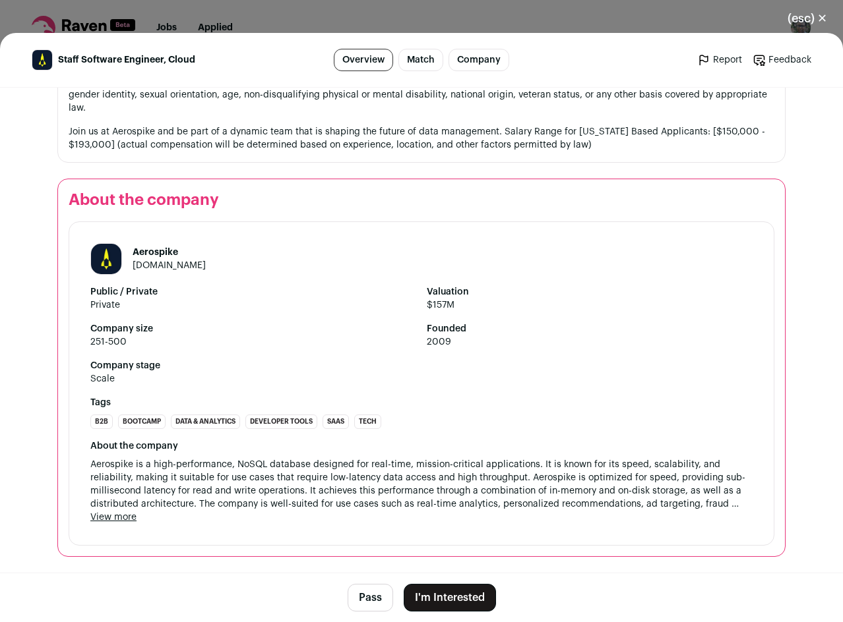
click at [367, 593] on button "Pass" at bounding box center [369, 598] width 45 height 28
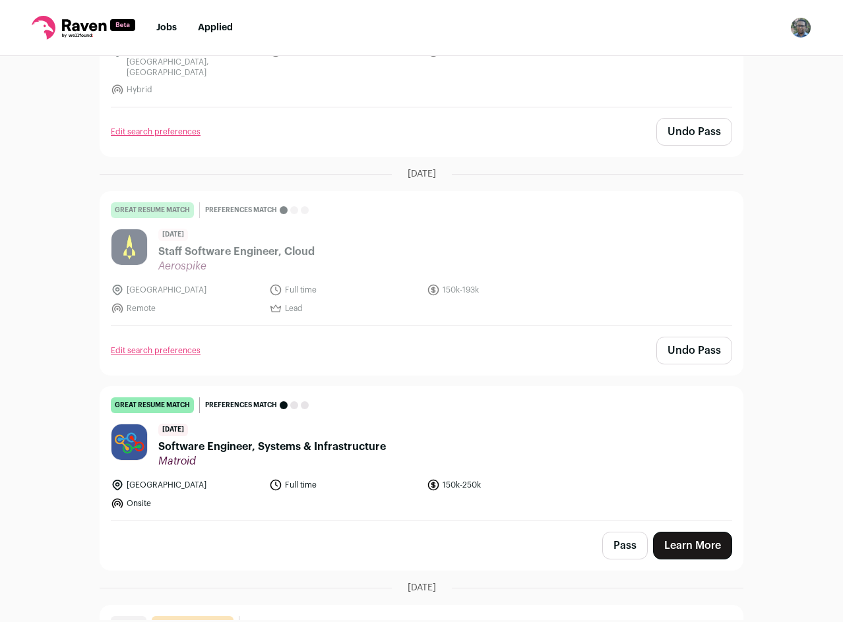
scroll to position [4235, 0]
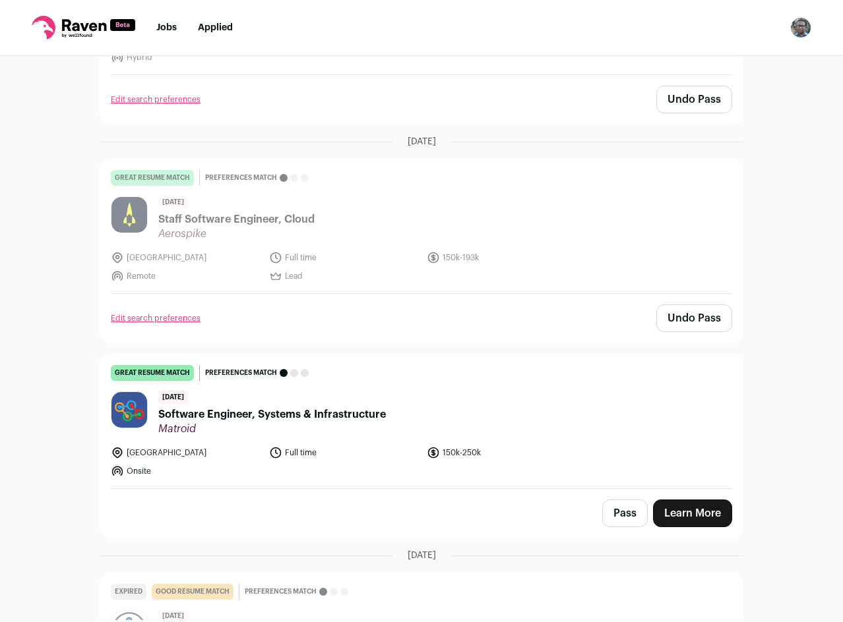
click at [481, 392] on header "16 days ago Software Engineer, Systems & Infrastructure Matroid" at bounding box center [421, 414] width 621 height 44
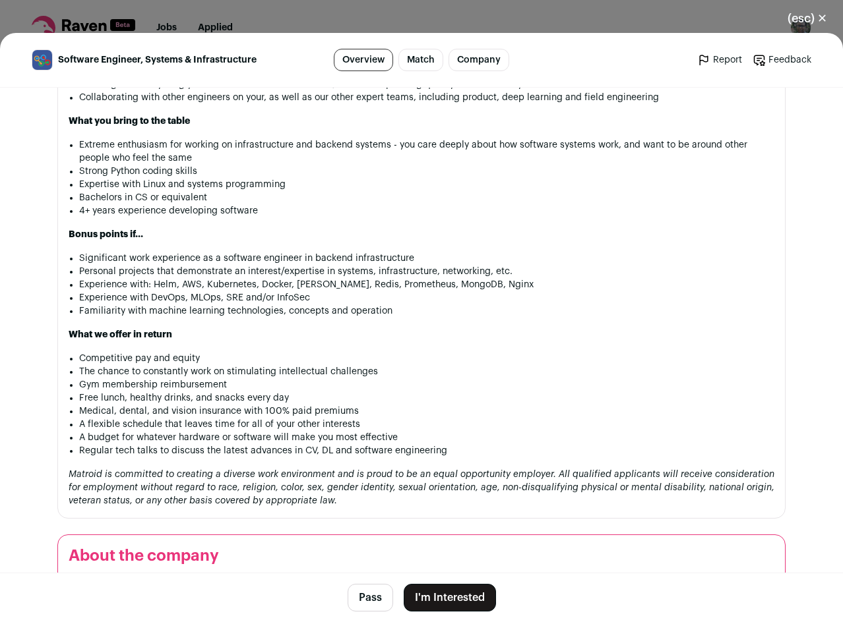
scroll to position [1332, 0]
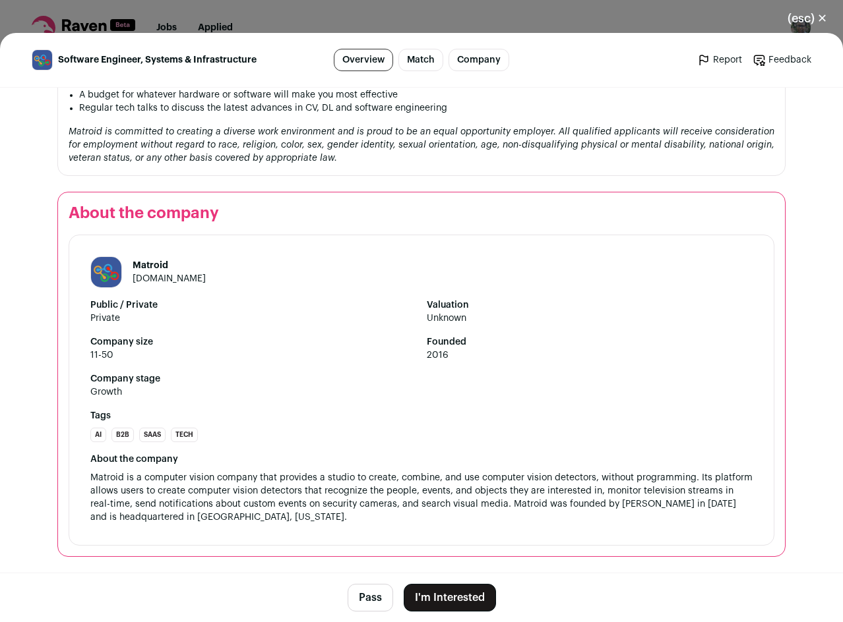
click at [353, 596] on button "Pass" at bounding box center [369, 598] width 45 height 28
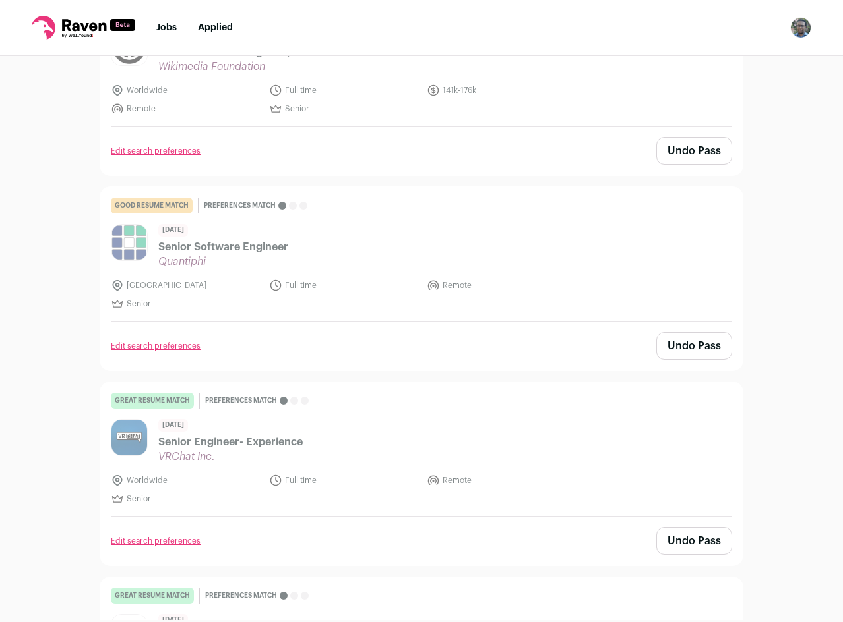
scroll to position [0, 0]
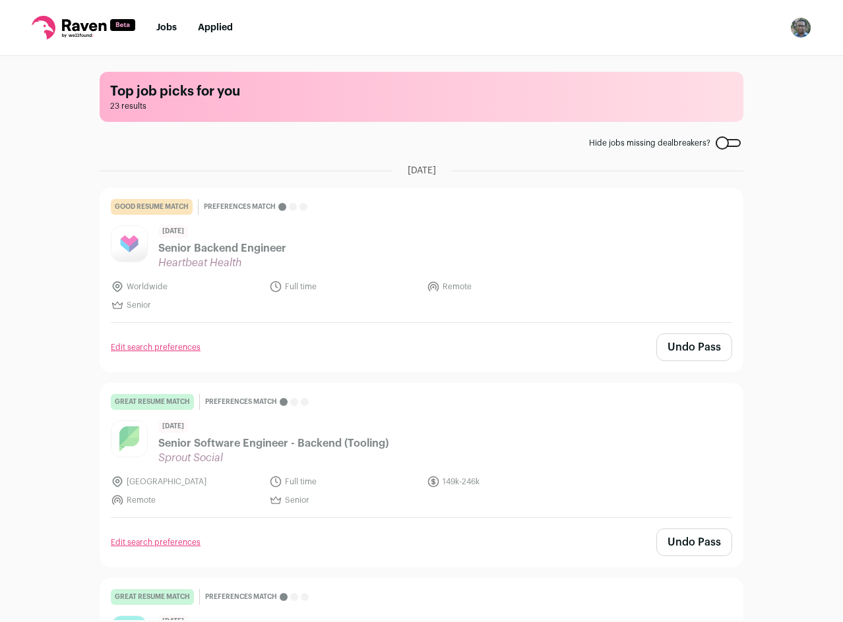
drag, startPoint x: 28, startPoint y: 341, endPoint x: -21, endPoint y: 40, distance: 305.3
